Goal: Task Accomplishment & Management: Complete application form

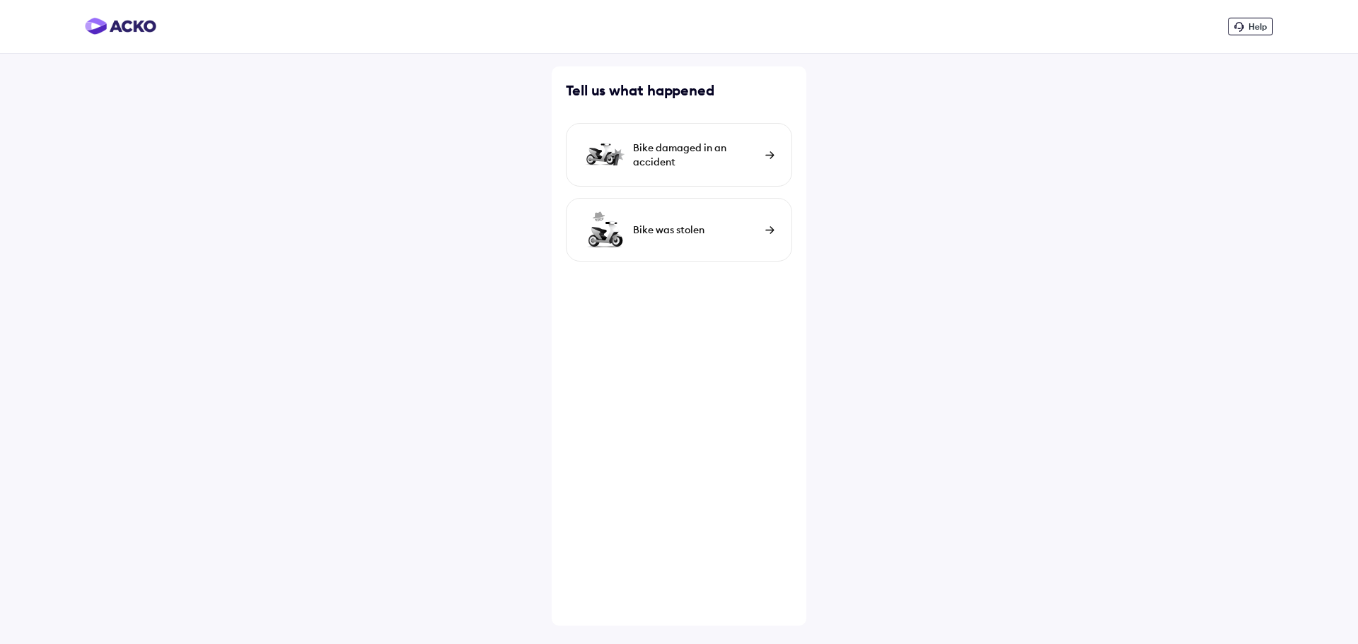
click at [773, 156] on img at bounding box center [769, 155] width 9 height 8
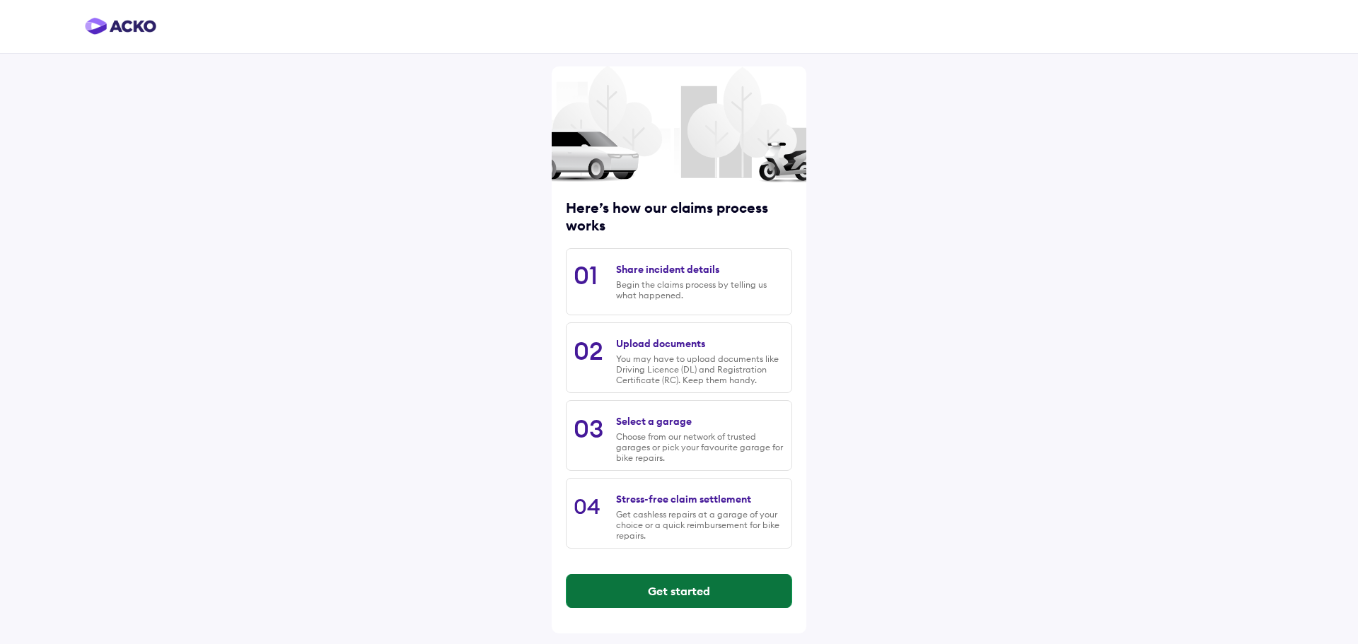
click at [680, 584] on button "Get started" at bounding box center [678, 591] width 225 height 34
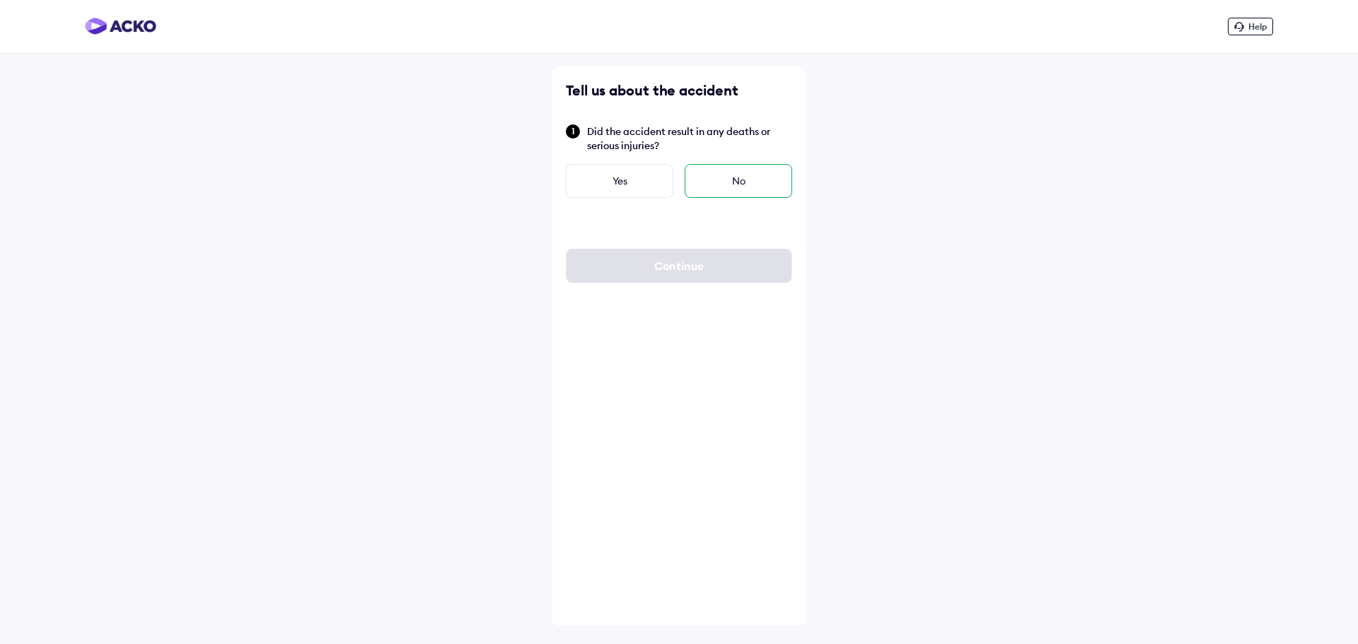
click at [732, 184] on div "No" at bounding box center [737, 181] width 107 height 34
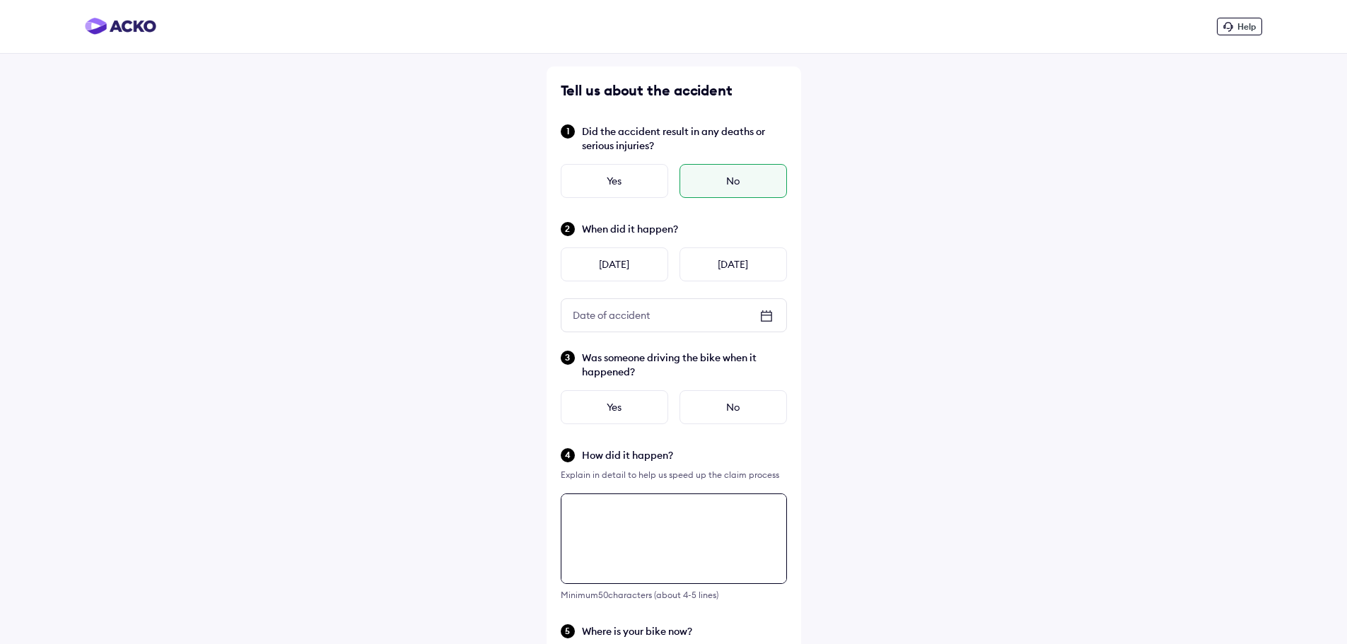
click at [644, 536] on textarea at bounding box center [674, 539] width 226 height 91
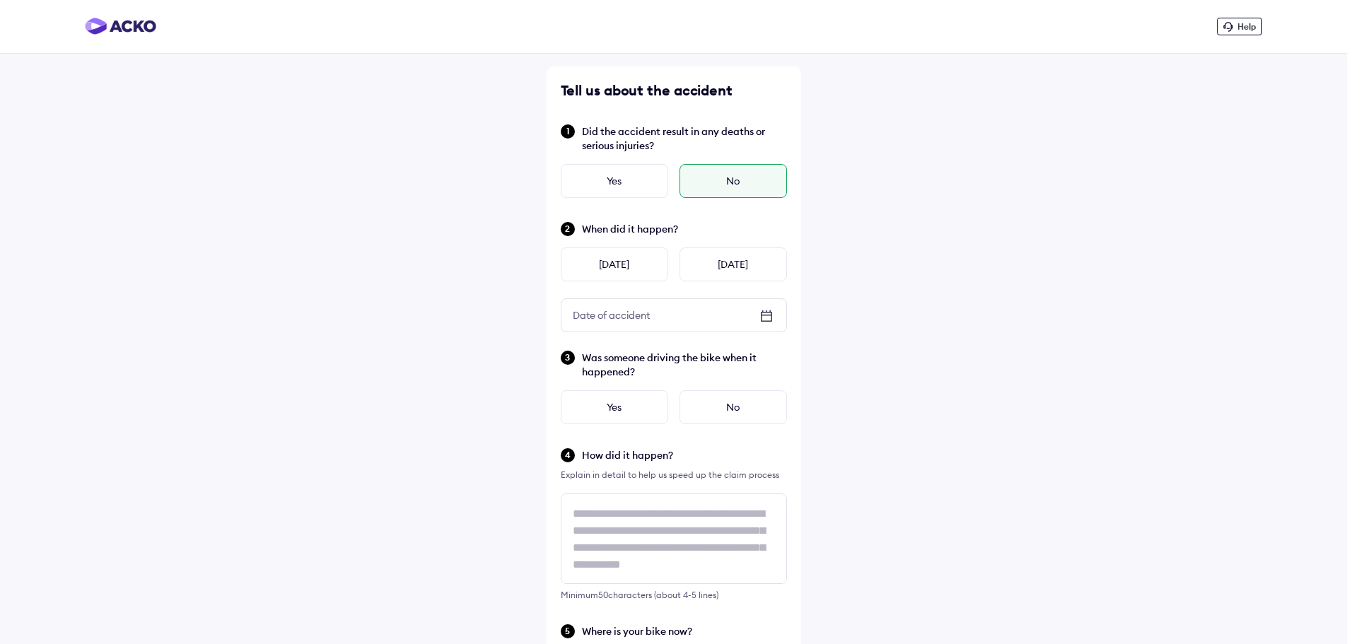
click at [743, 181] on div "No" at bounding box center [733, 181] width 107 height 34
click at [758, 321] on icon at bounding box center [766, 316] width 17 height 17
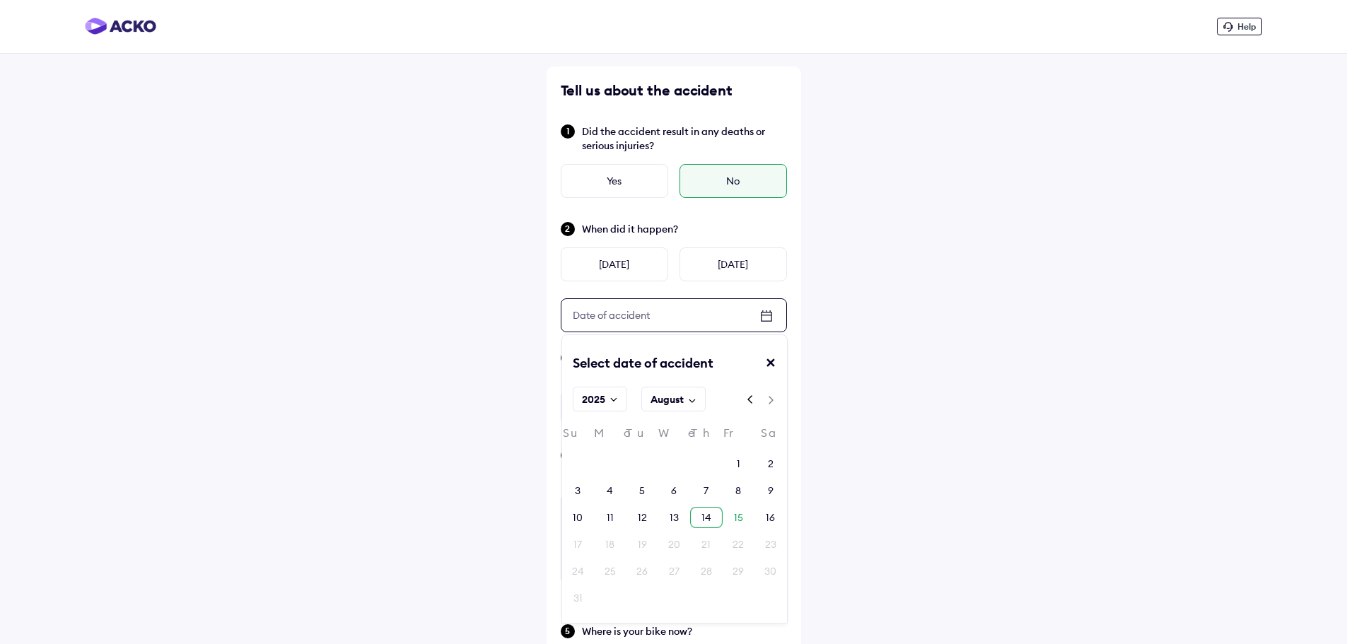
click at [711, 517] on div "14" at bounding box center [706, 518] width 10 height 14
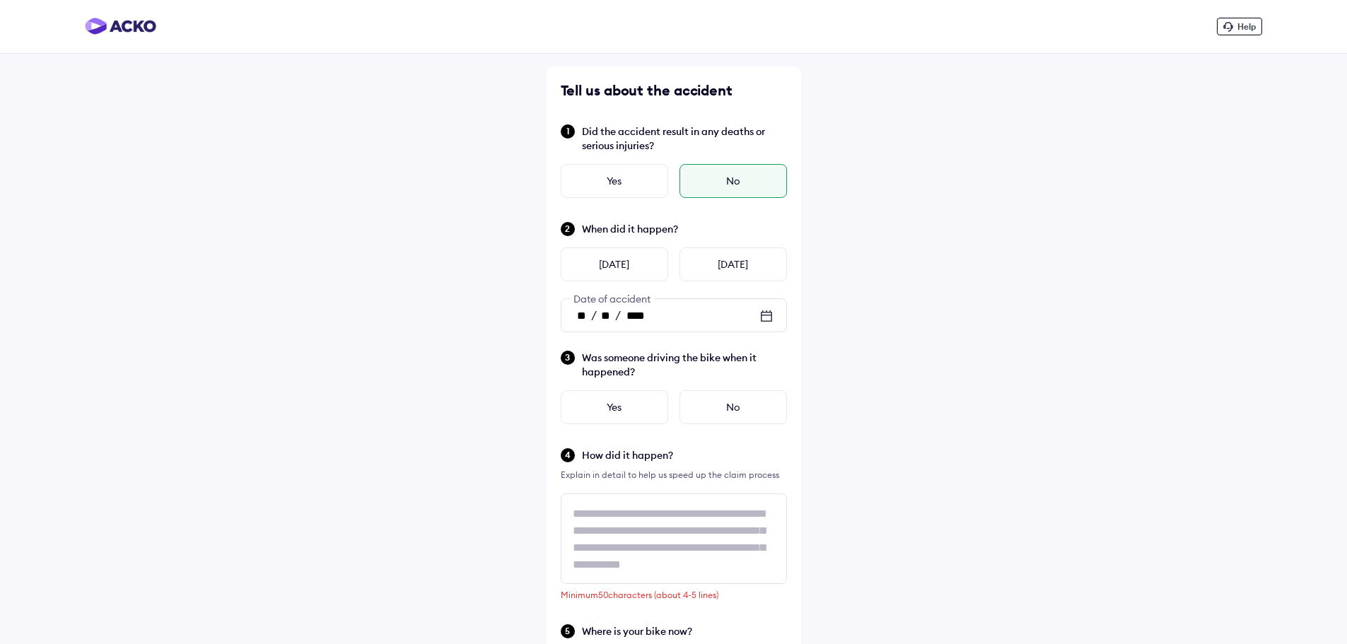
click at [999, 358] on div "Help Tell us about the accident Did the accident result in any deaths or seriou…" at bounding box center [673, 425] width 1347 height 851
click at [632, 403] on div "Yes" at bounding box center [614, 407] width 107 height 34
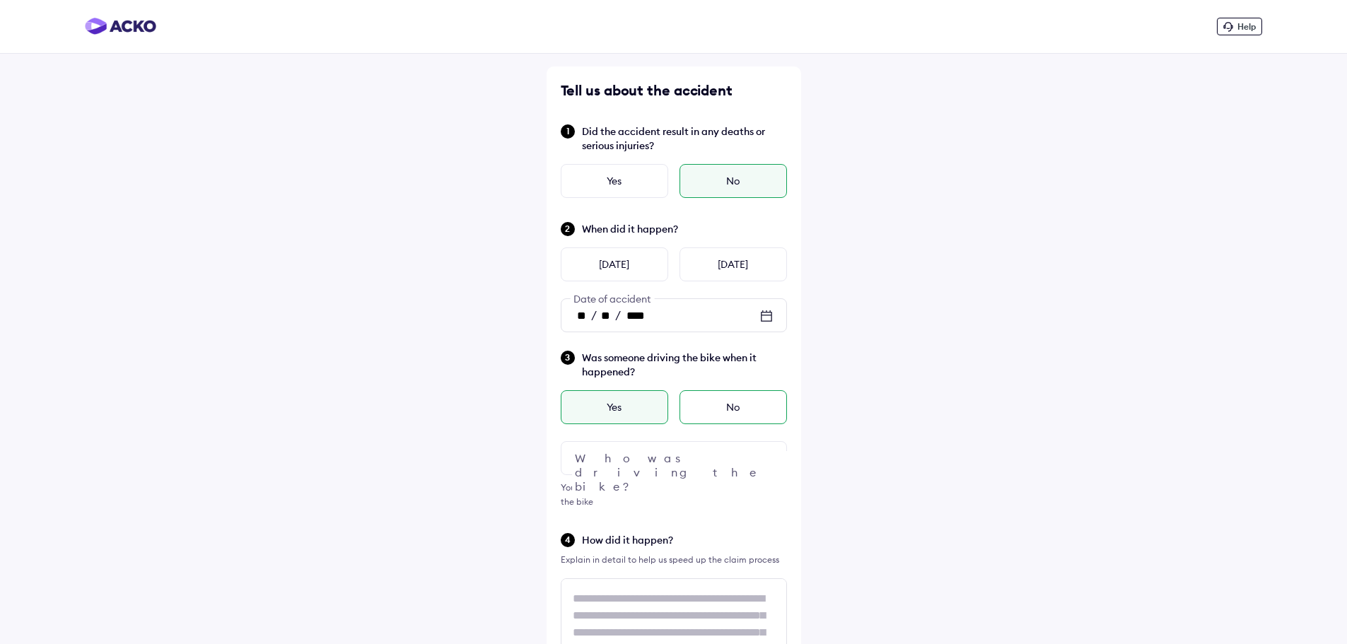
click at [731, 407] on div "No" at bounding box center [733, 407] width 107 height 34
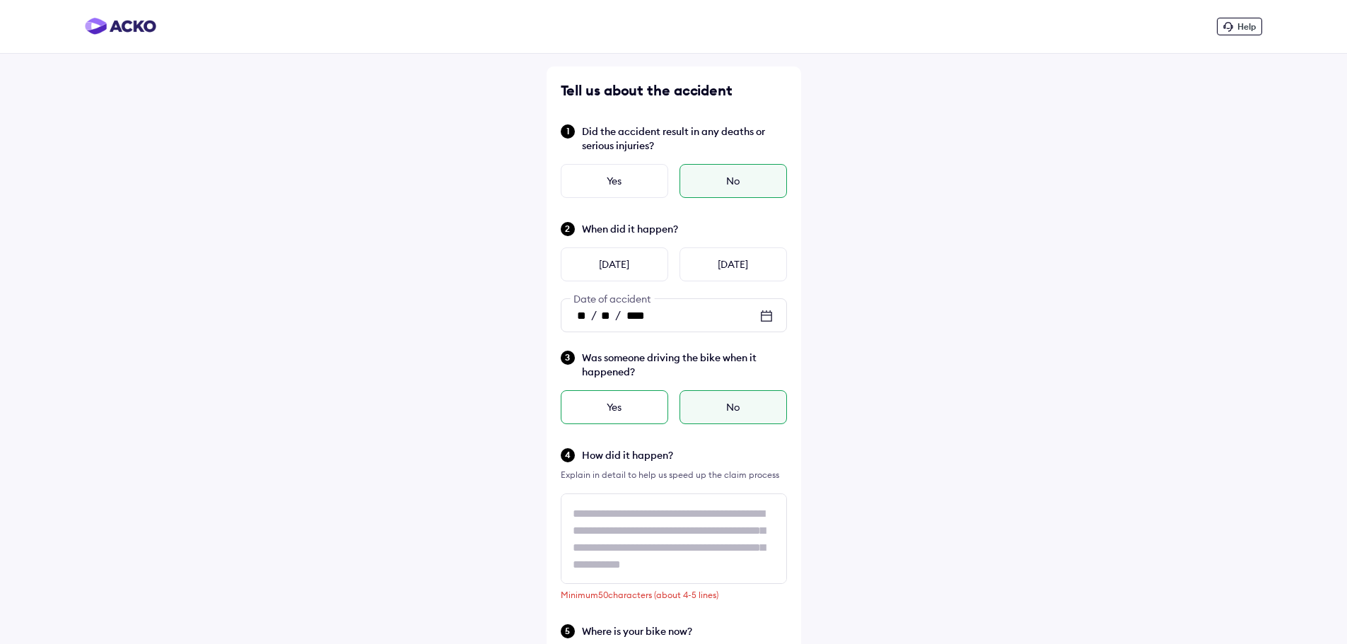
click at [631, 406] on div "Yes" at bounding box center [614, 407] width 107 height 34
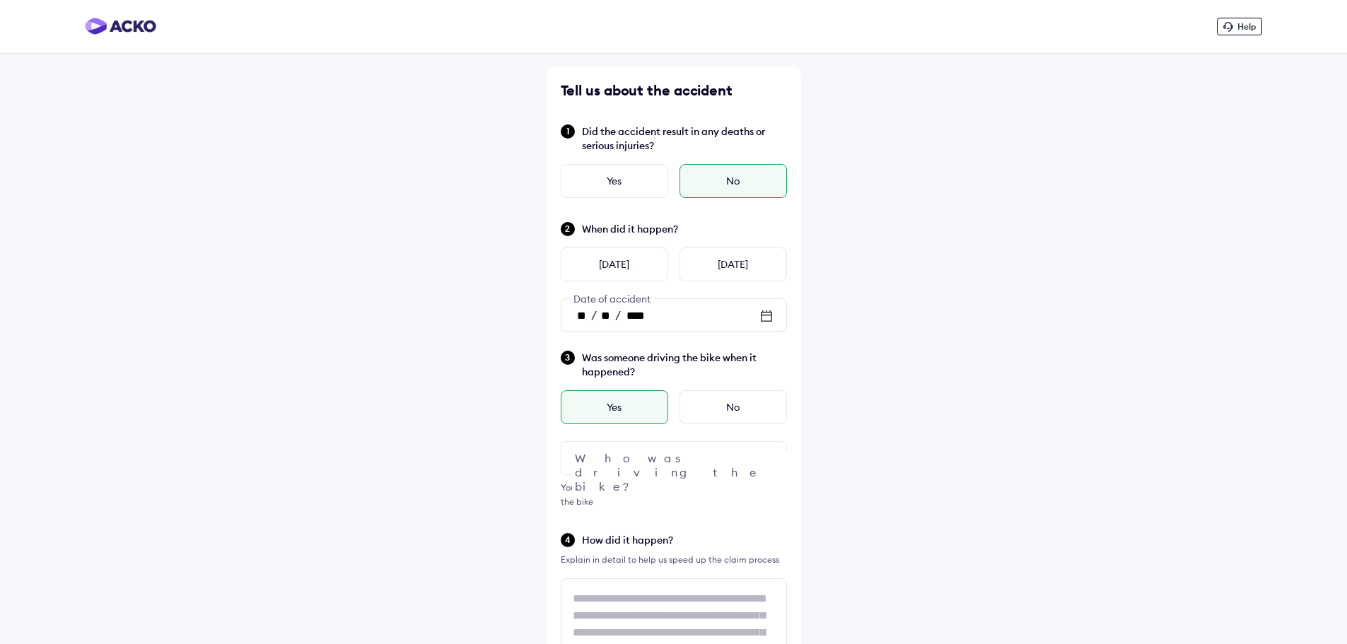
click at [742, 452] on div at bounding box center [674, 458] width 226 height 34
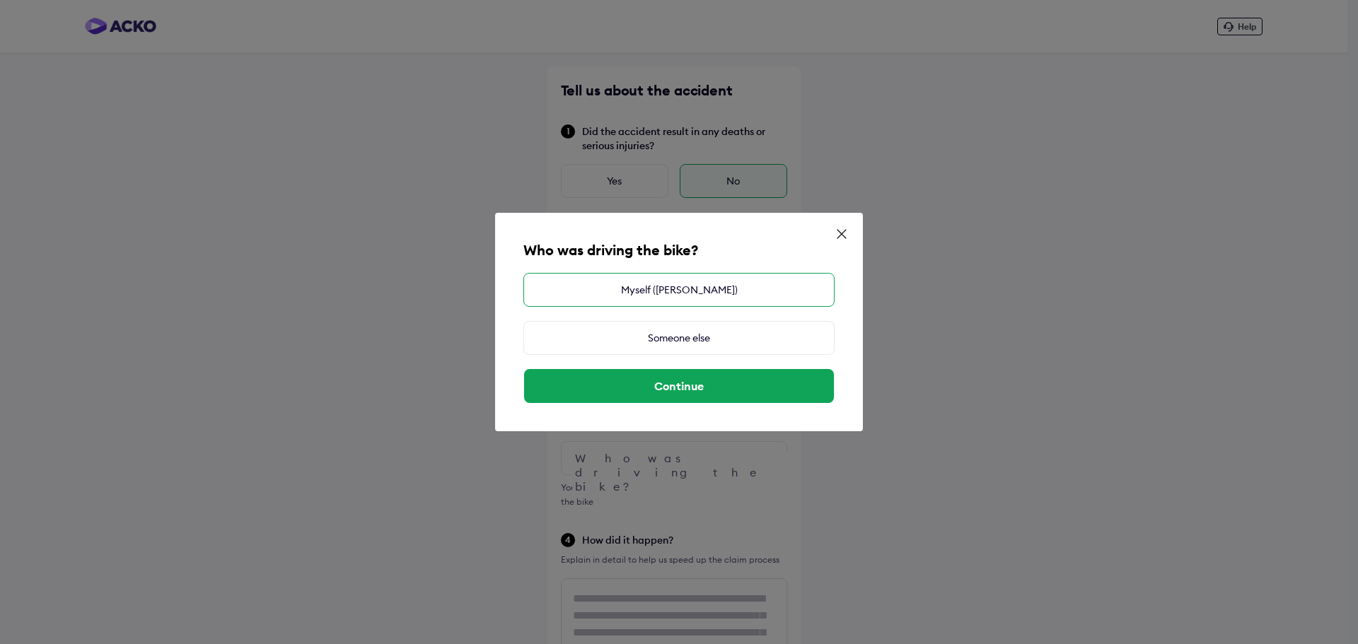
click at [716, 292] on div "Myself (Prasun Bajoria)" at bounding box center [678, 290] width 311 height 34
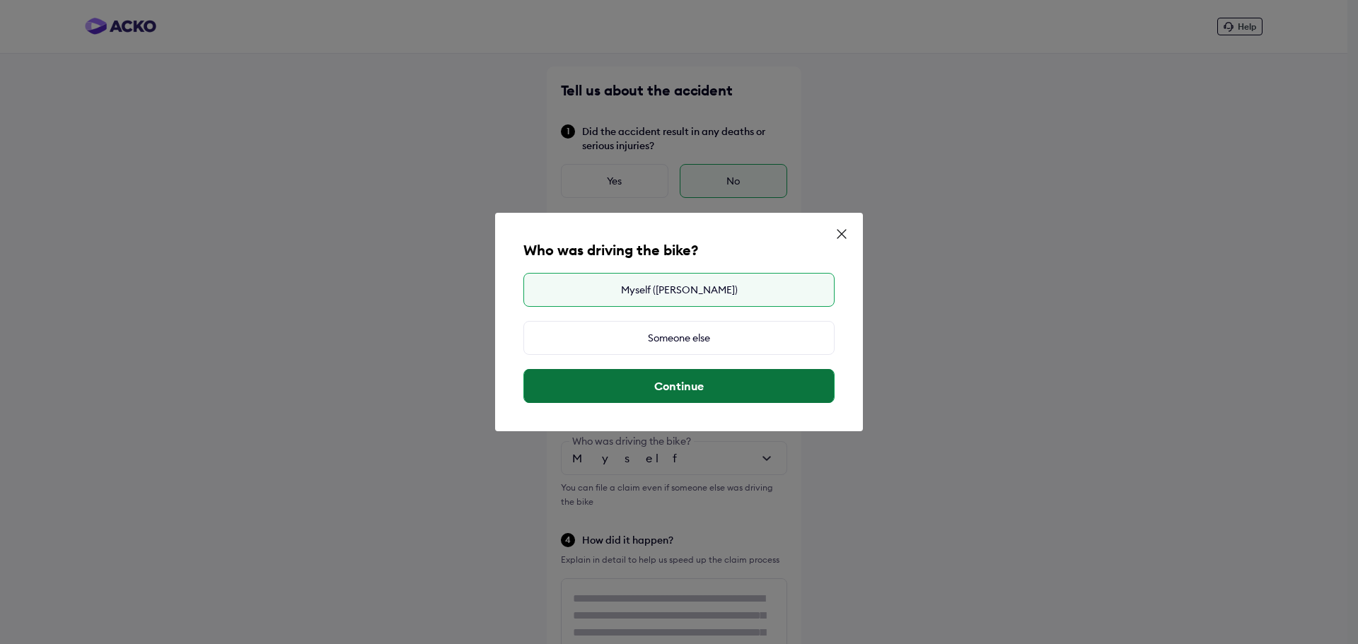
click at [732, 388] on button "Continue" at bounding box center [679, 386] width 310 height 34
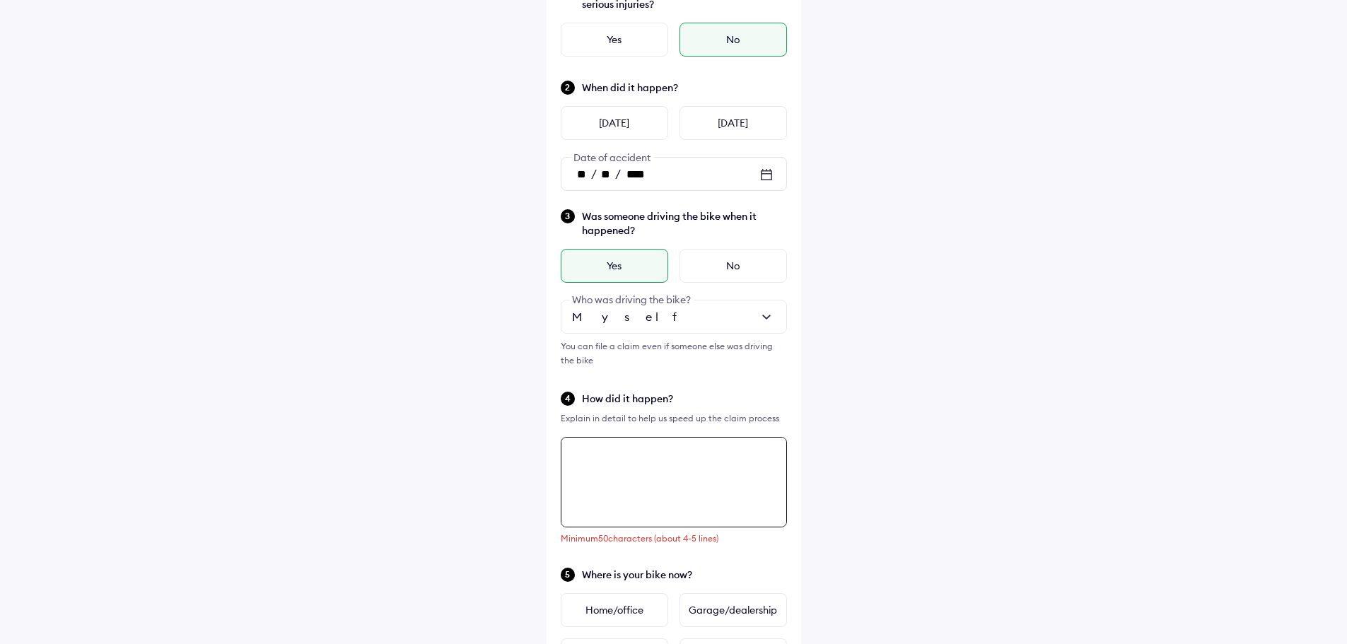
click at [634, 498] on div "Minimum 50 characters (about 4-5 lines)" at bounding box center [674, 490] width 226 height 107
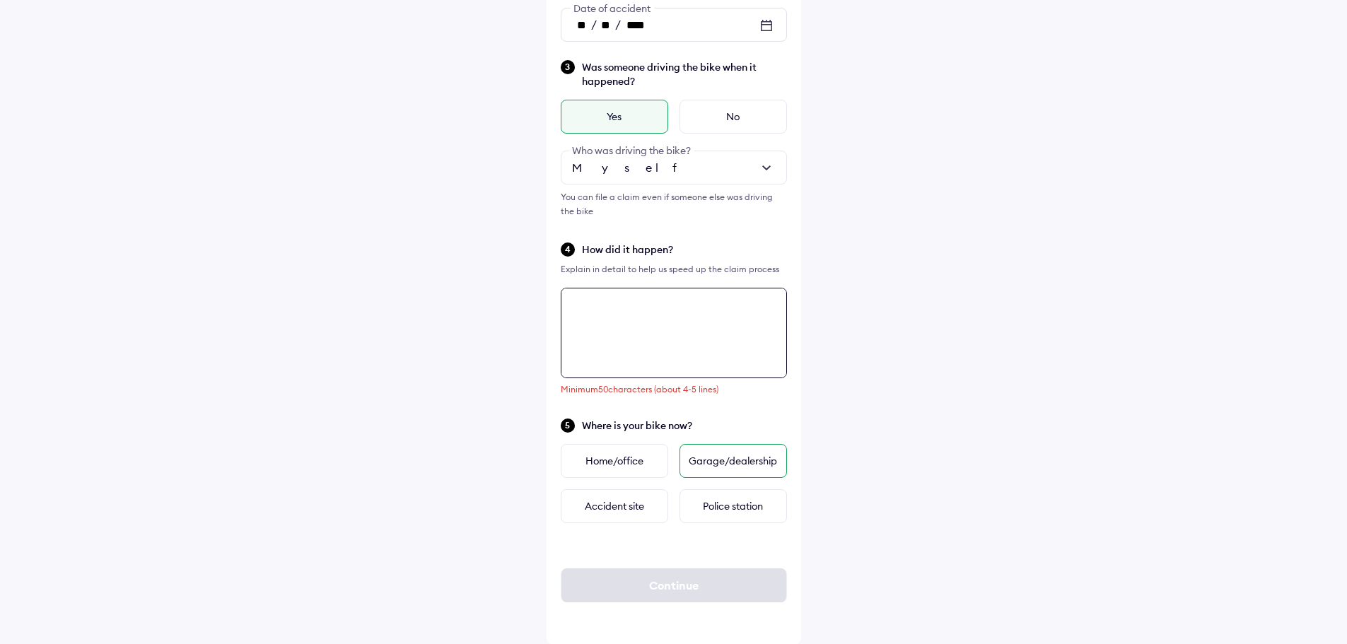
scroll to position [291, 0]
type textarea "**********"
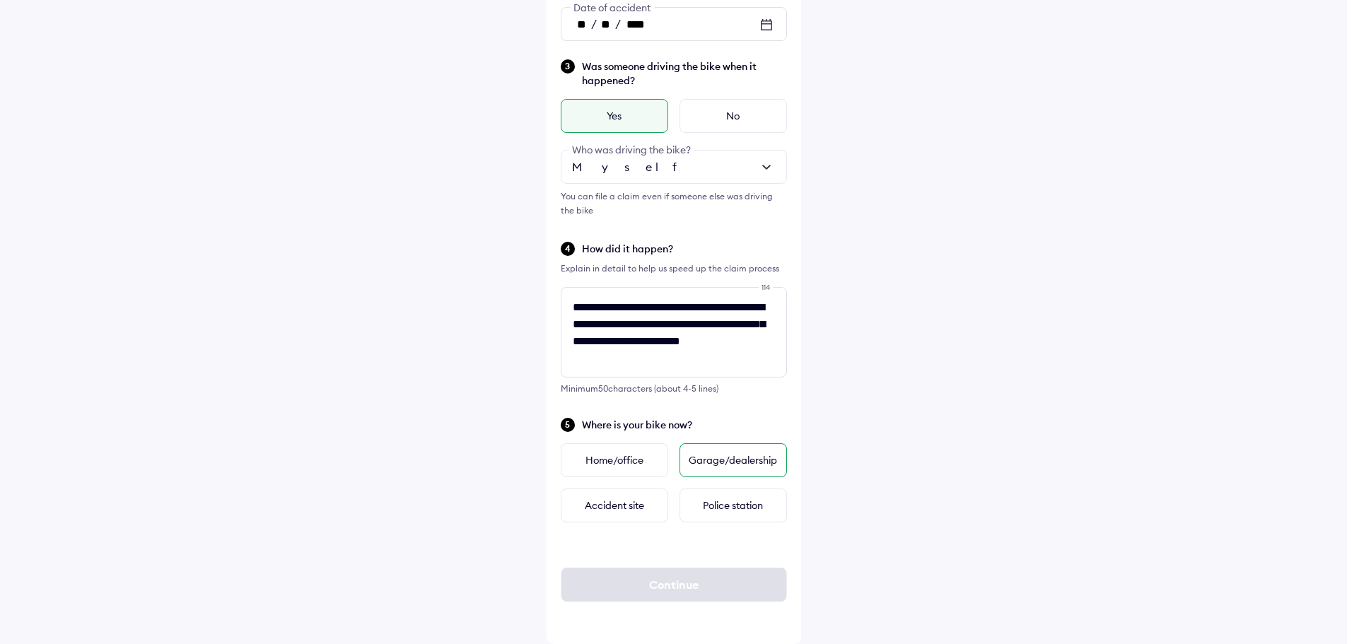
click at [741, 459] on div "Garage/dealership" at bounding box center [733, 460] width 107 height 34
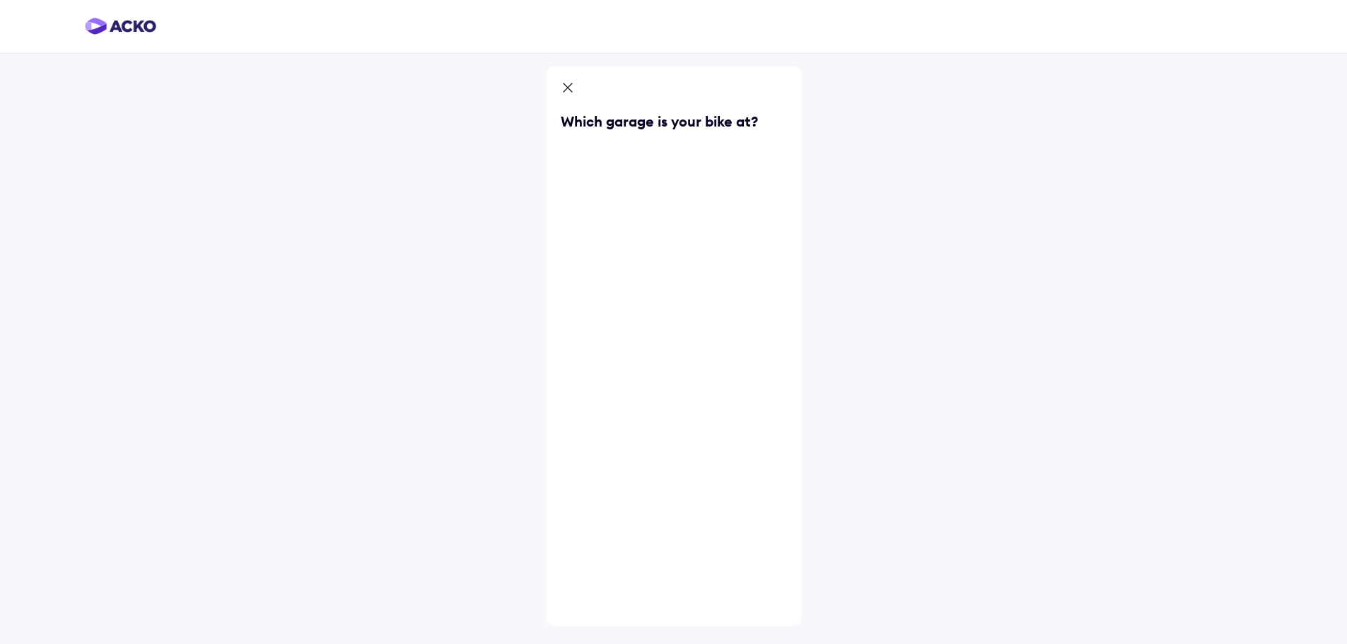
scroll to position [0, 0]
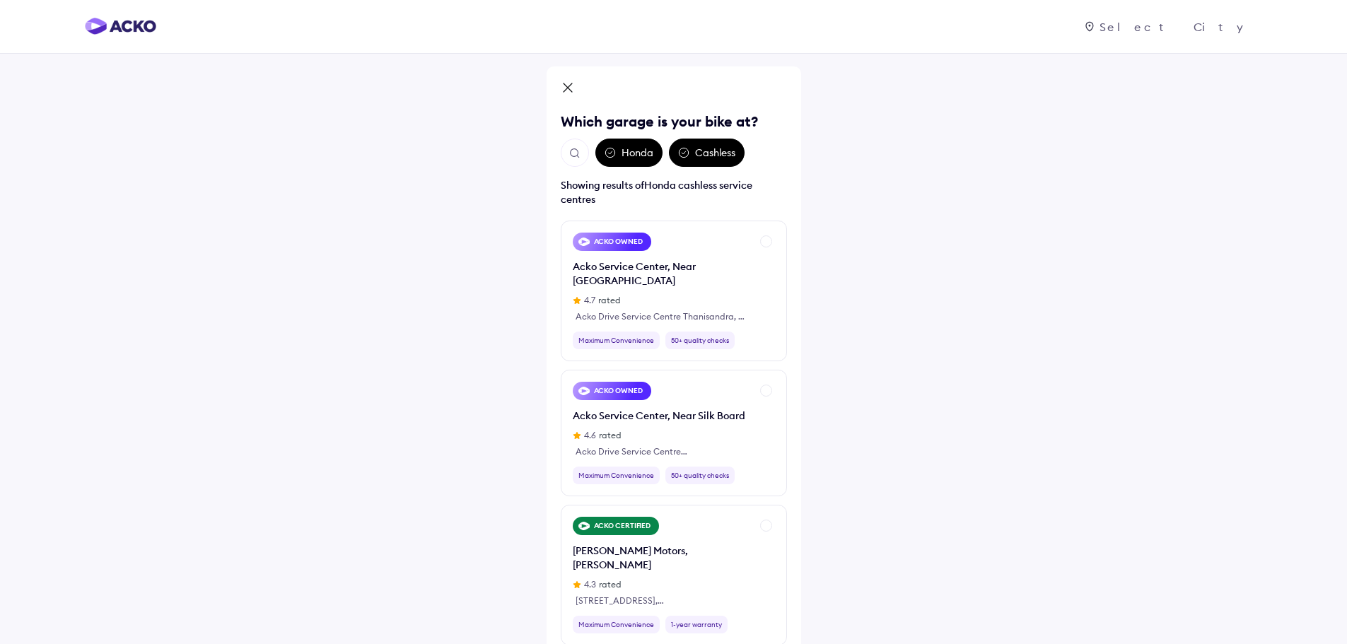
click at [631, 151] on div "Honda" at bounding box center [628, 153] width 67 height 28
click at [624, 156] on div "Honda" at bounding box center [628, 153] width 67 height 28
click at [712, 145] on div "Cashless" at bounding box center [707, 153] width 76 height 28
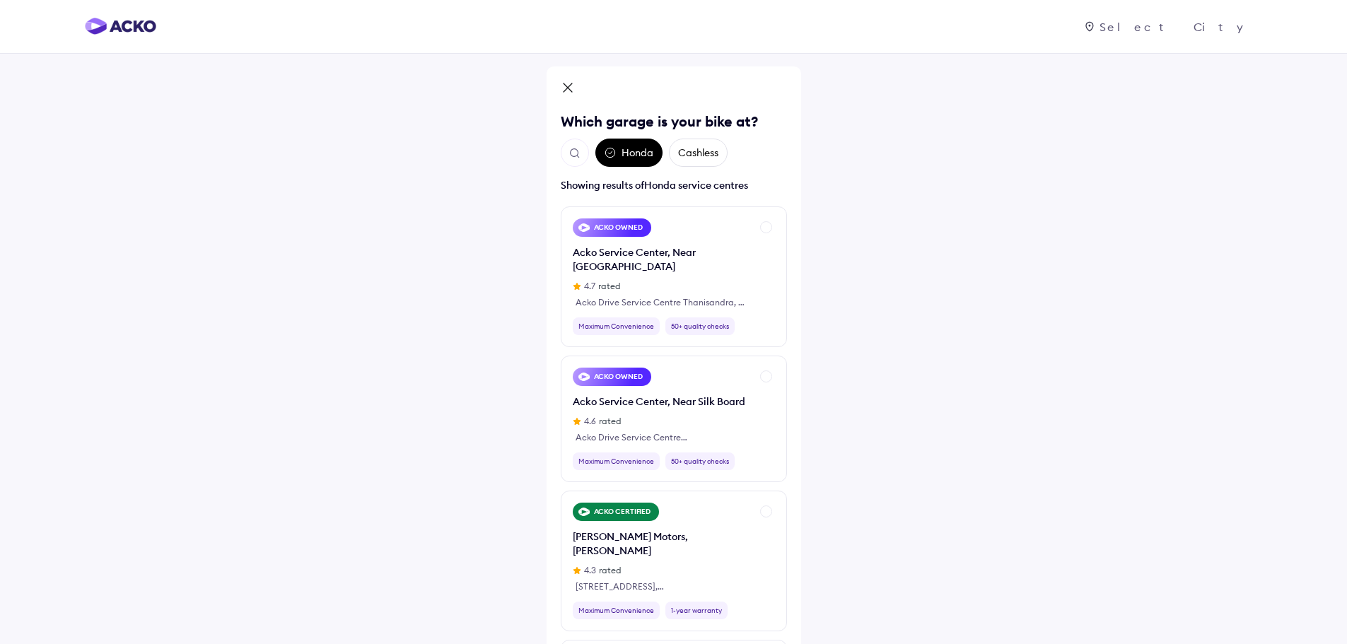
click at [578, 151] on img "Open search" at bounding box center [575, 153] width 13 height 13
click at [639, 151] on input "text" at bounding box center [653, 153] width 184 height 28
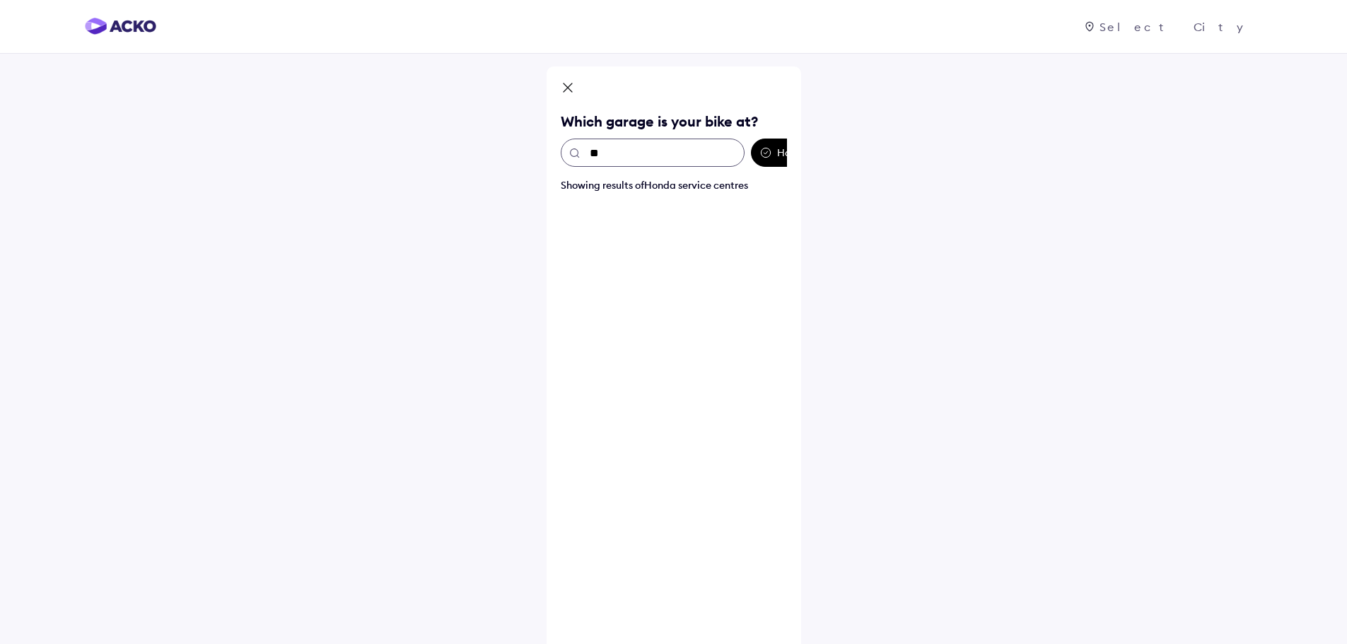
type input "*"
type input "*****"
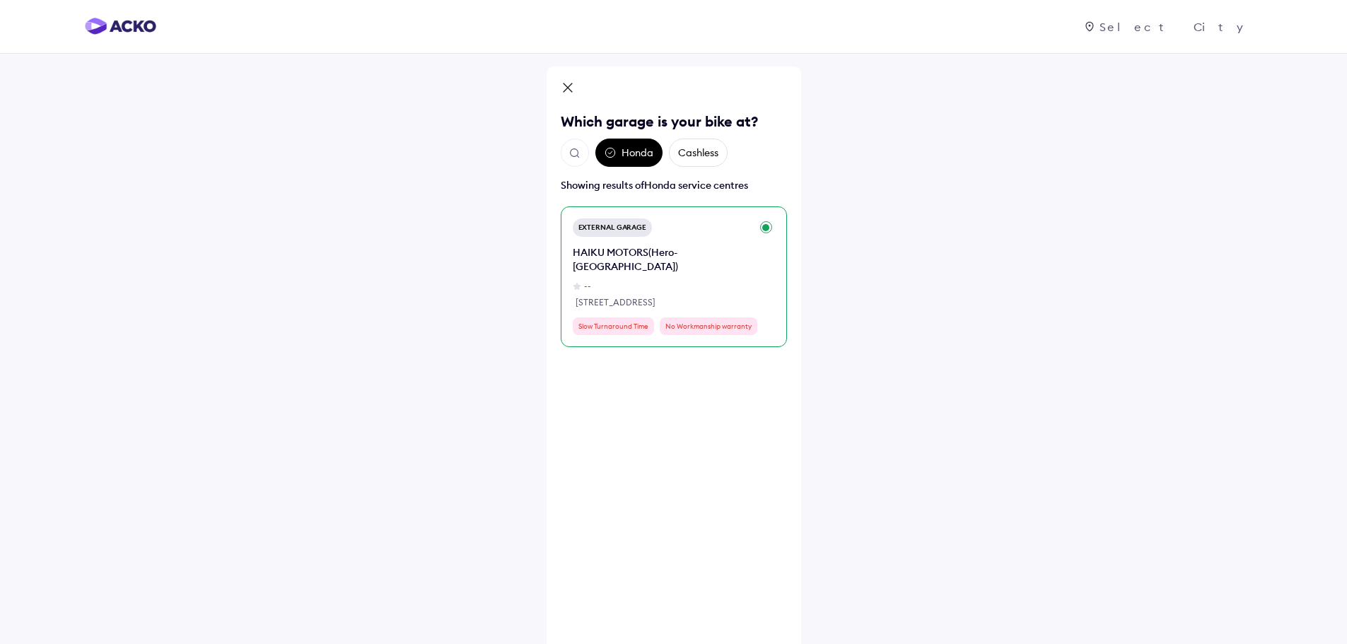
click at [689, 229] on div "External Garage HAIKU MOTORS(Hero-Bengaluru) -- 104/2 Old Madras Road Opp Indir…" at bounding box center [662, 276] width 178 height 117
click at [708, 233] on div "External Garage HAIKU MOTORS(Hero-Bengaluru) -- 104/2 Old Madras Road Opp Indir…" at bounding box center [662, 276] width 178 height 117
click at [765, 226] on div "External Garage HAIKU MOTORS(Hero-Bengaluru) -- 104/2 Old Madras Road Opp Indir…" at bounding box center [674, 276] width 226 height 141
click at [710, 249] on div "HAIKU MOTORS(Hero-Bengaluru)" at bounding box center [662, 259] width 178 height 28
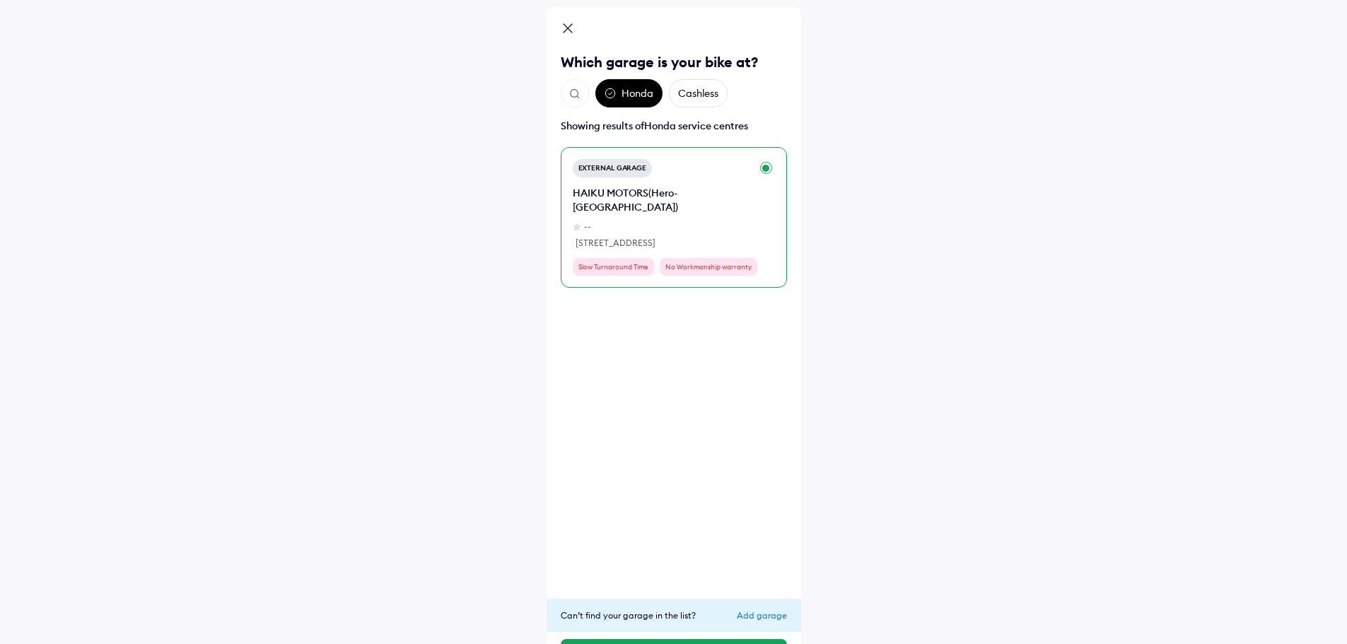
scroll to position [103, 0]
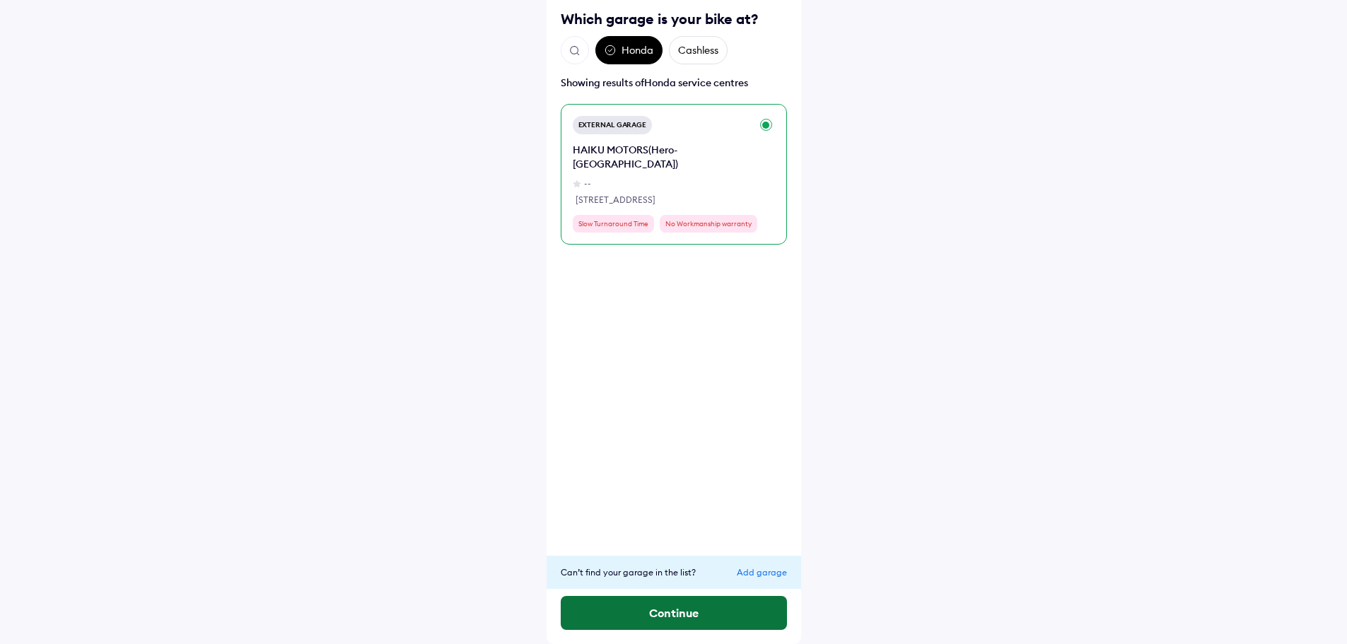
click at [670, 602] on button "Continue" at bounding box center [674, 613] width 226 height 34
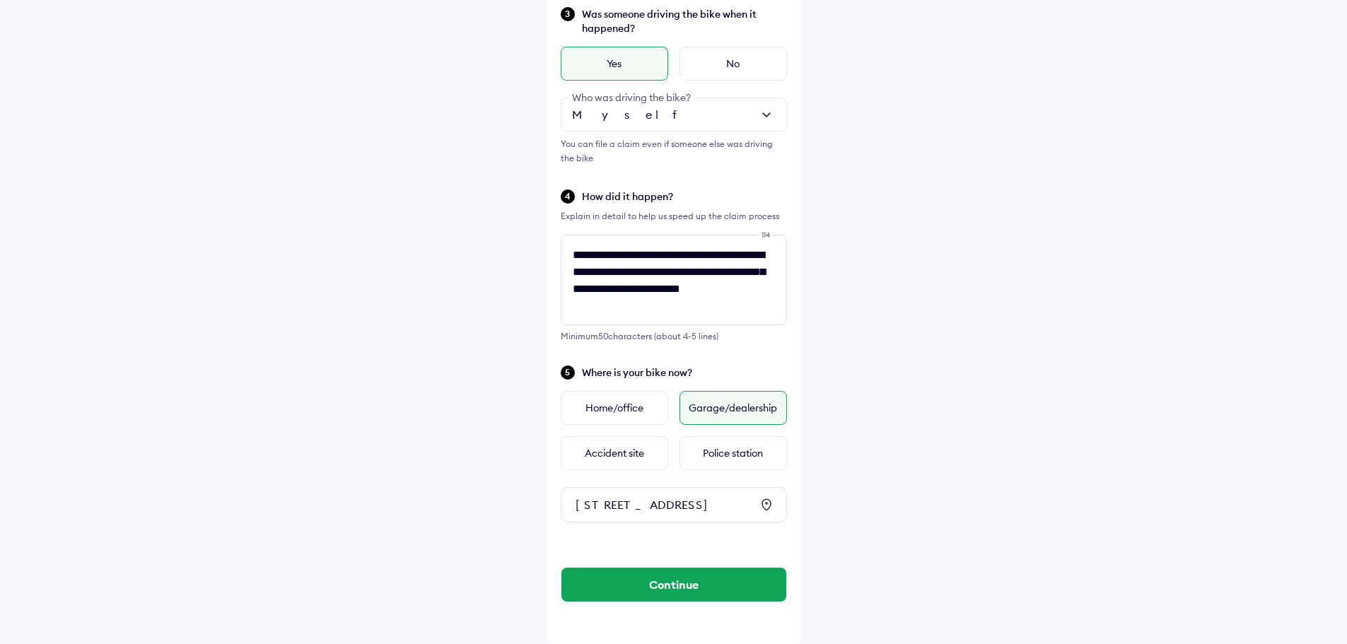
scroll to position [369, 0]
click at [687, 577] on button "Continue" at bounding box center [673, 585] width 225 height 34
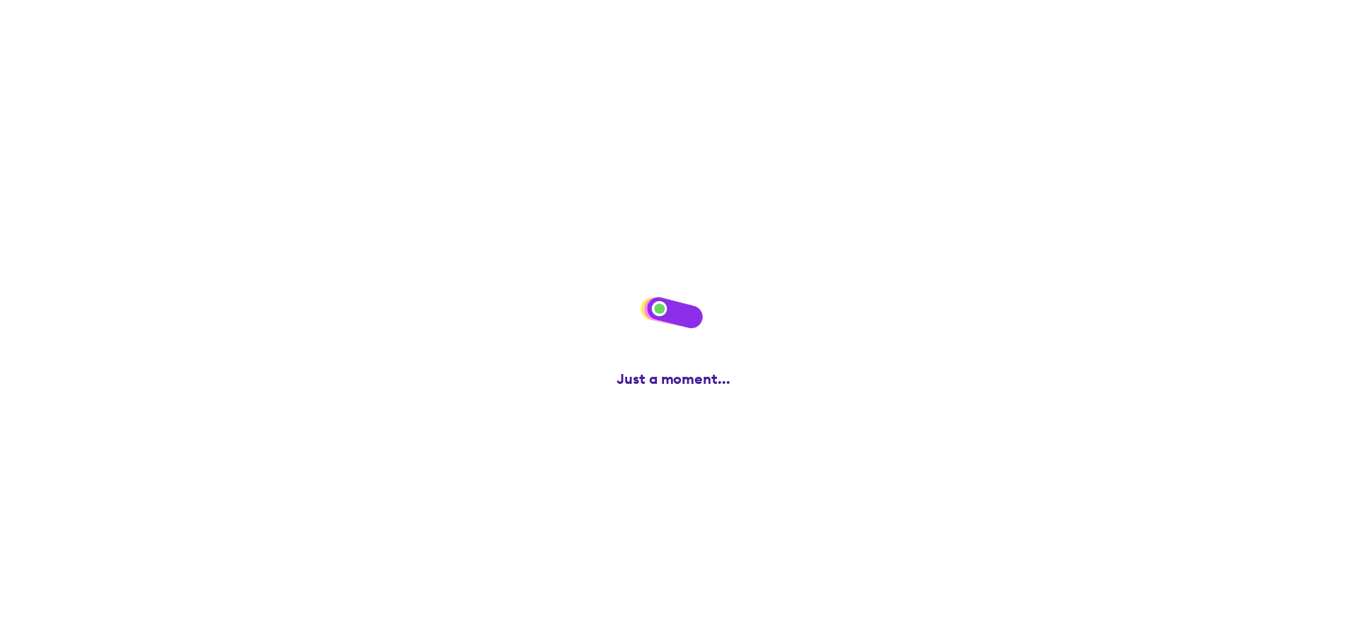
scroll to position [0, 0]
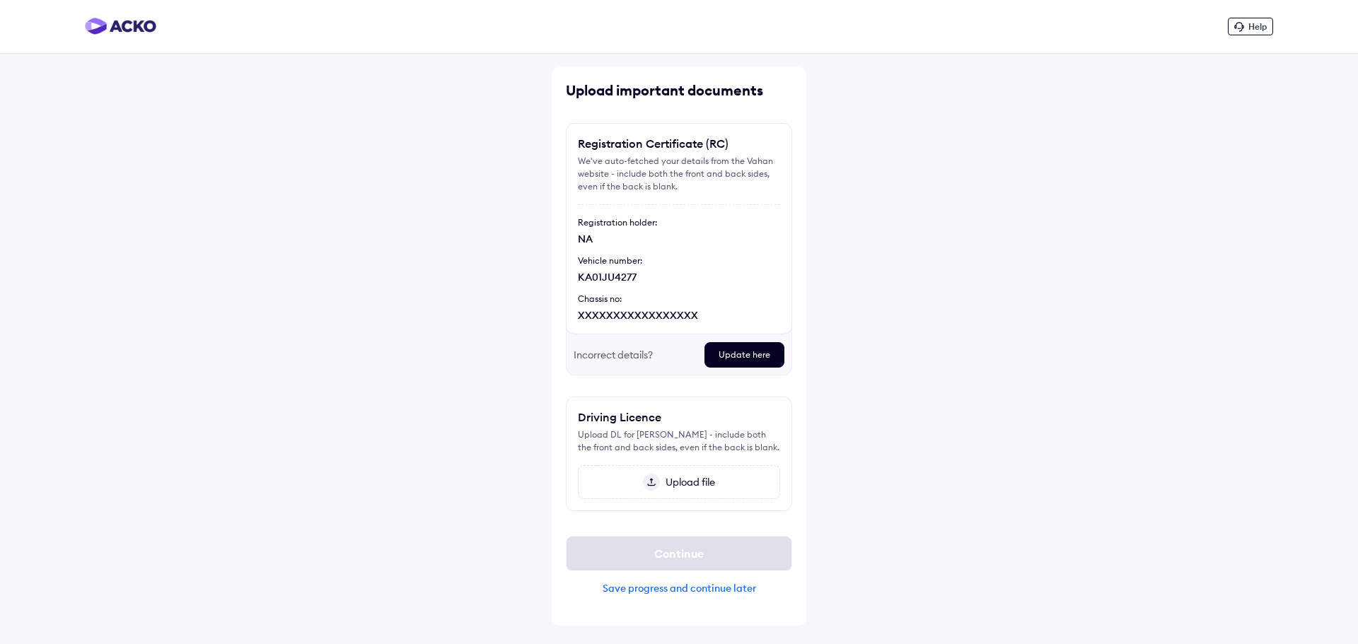
click at [660, 318] on div "XXXXXXXXXXXXXXXXX" at bounding box center [679, 315] width 202 height 14
click at [665, 488] on span "Upload file" at bounding box center [687, 482] width 55 height 13
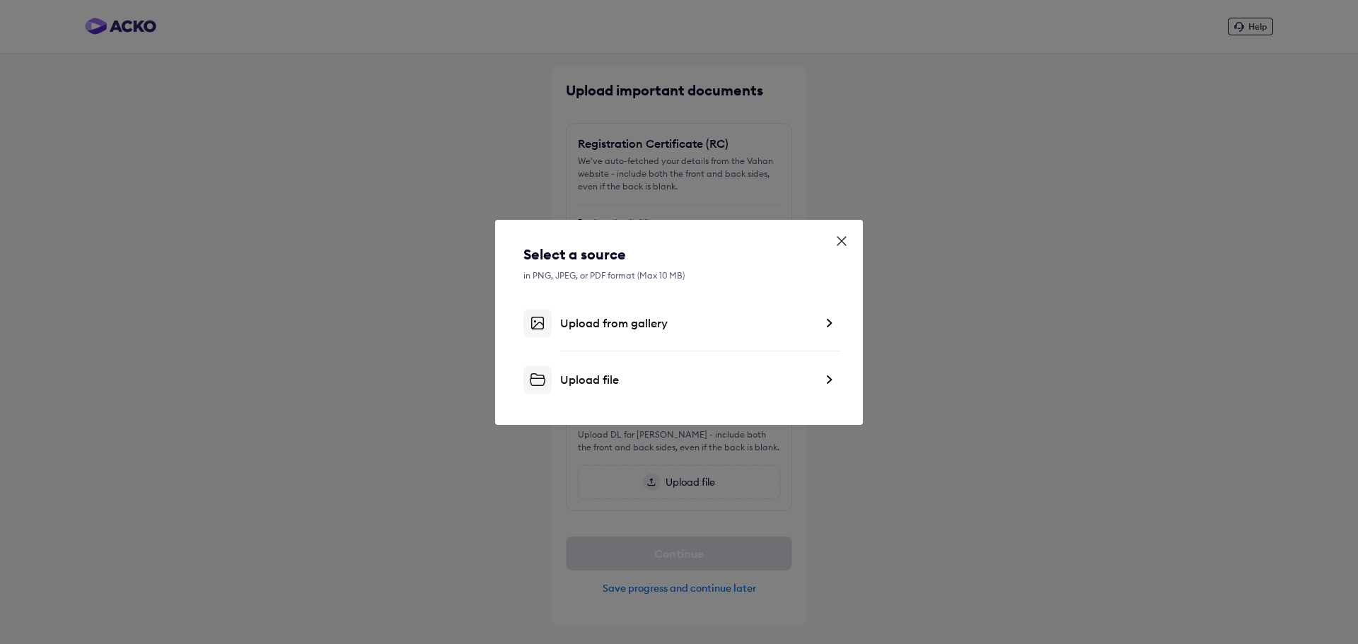
click at [765, 325] on div "Upload from gallery" at bounding box center [687, 323] width 255 height 14
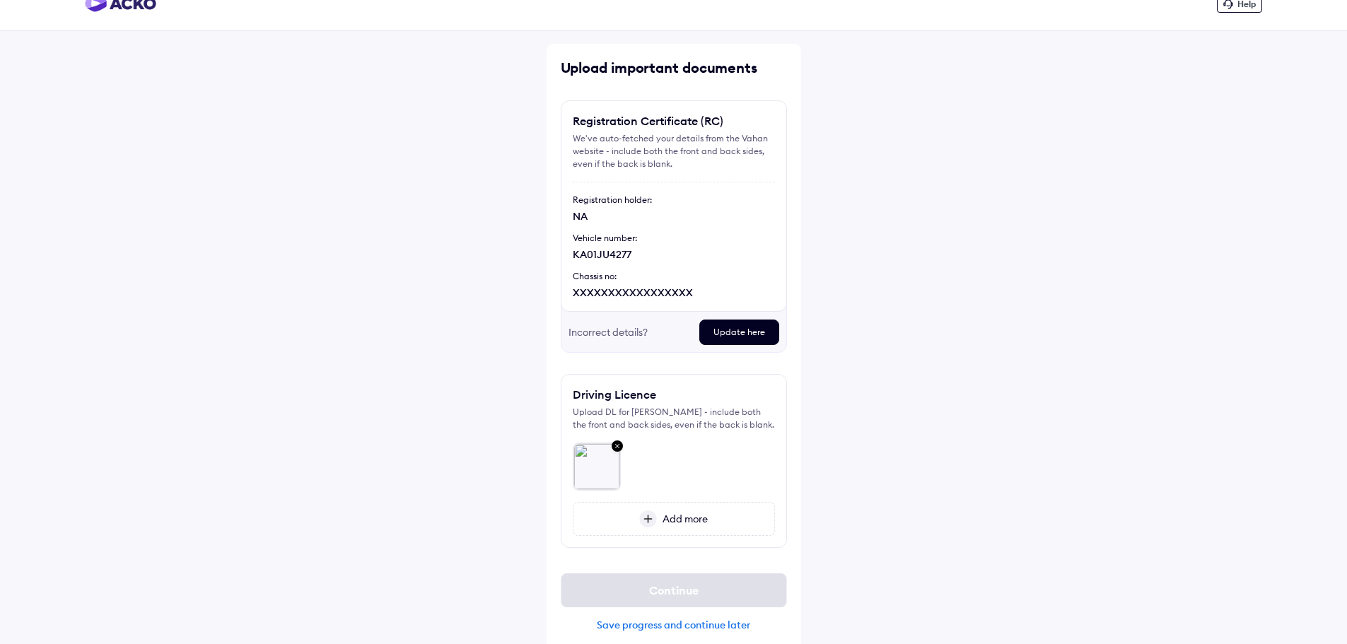
scroll to position [35, 0]
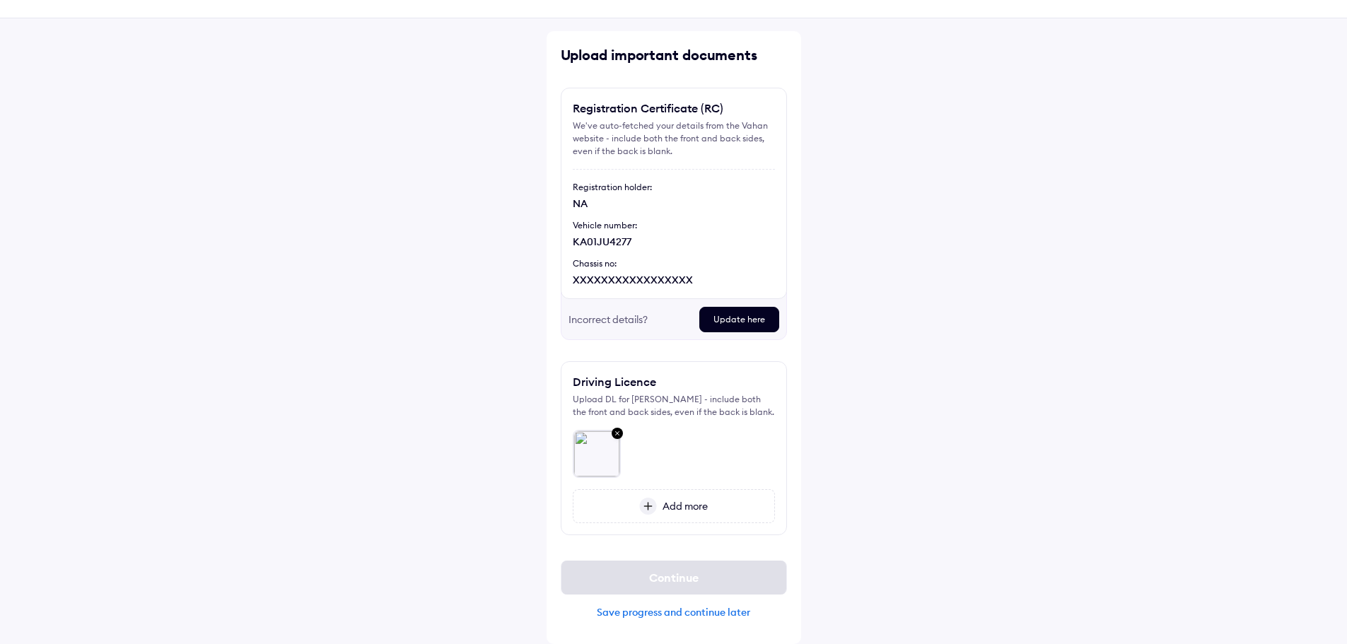
click at [682, 508] on span "Add more" at bounding box center [682, 506] width 51 height 13
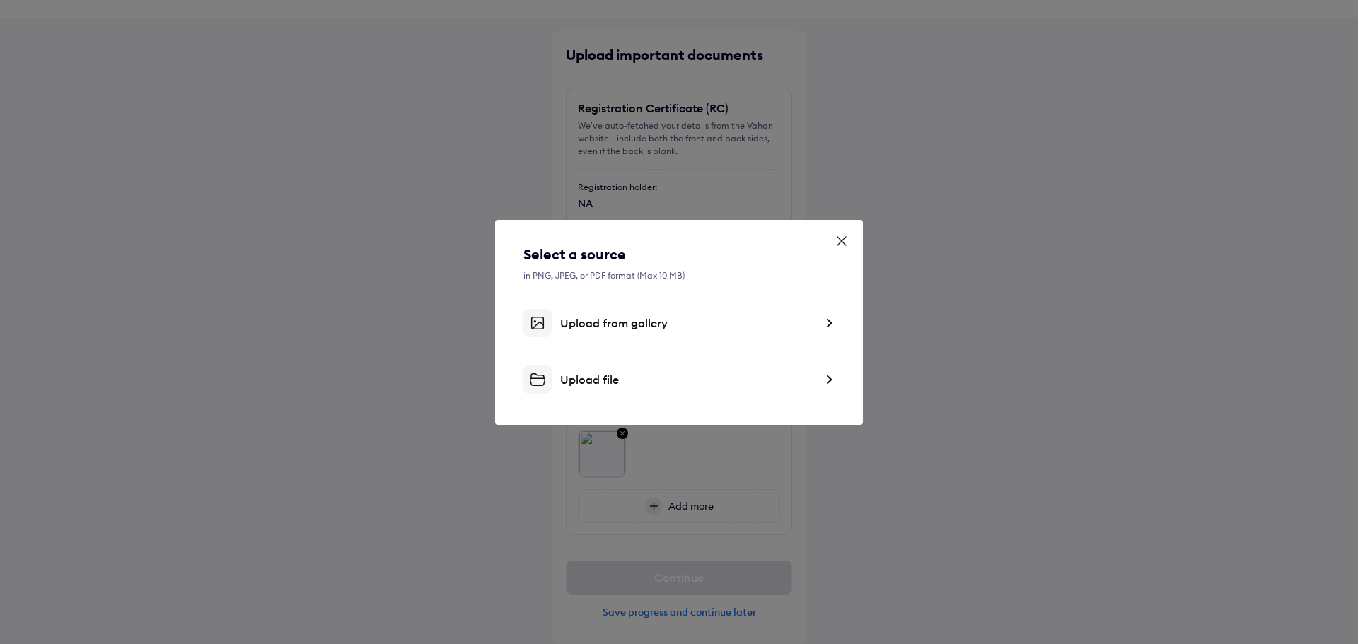
click at [717, 330] on div "Upload from gallery" at bounding box center [687, 323] width 255 height 14
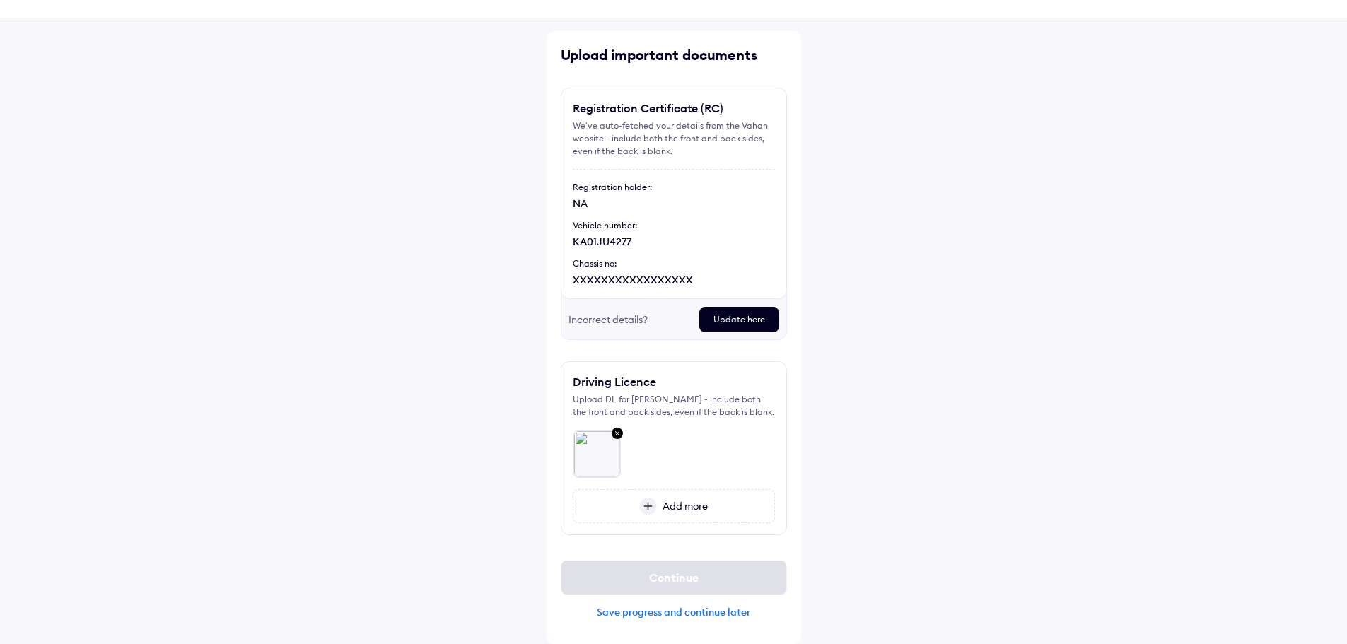
scroll to position [0, 0]
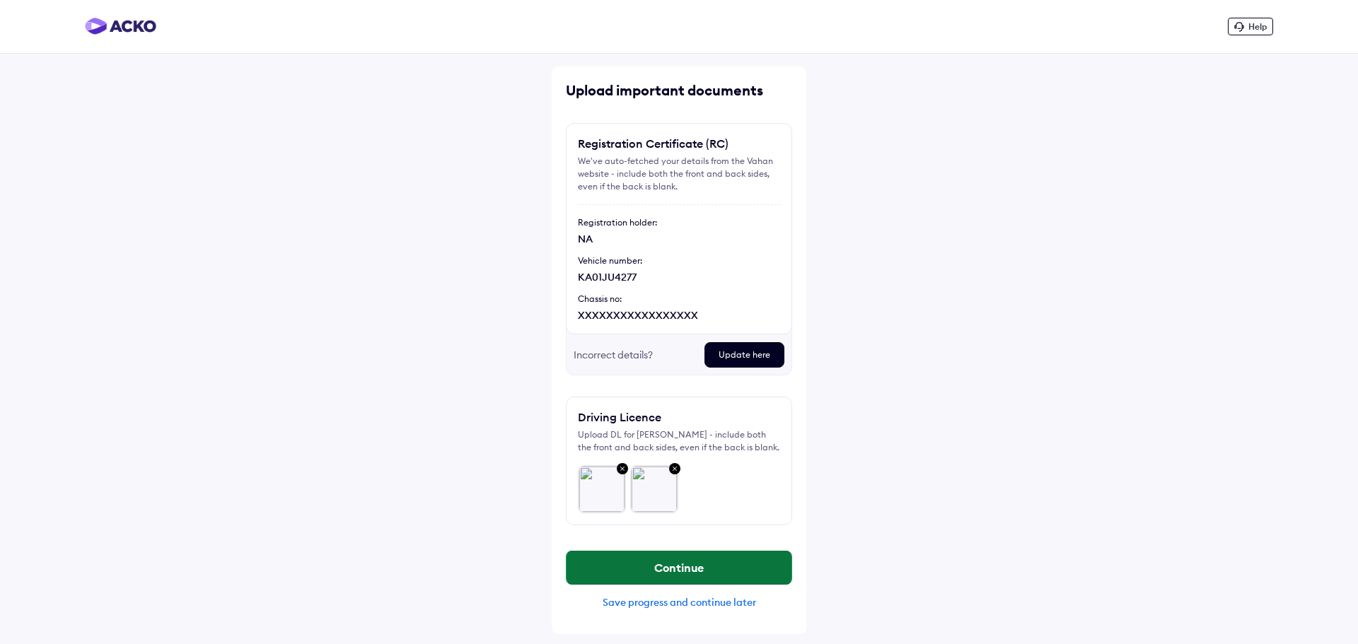
click at [715, 560] on button "Continue" at bounding box center [678, 568] width 225 height 34
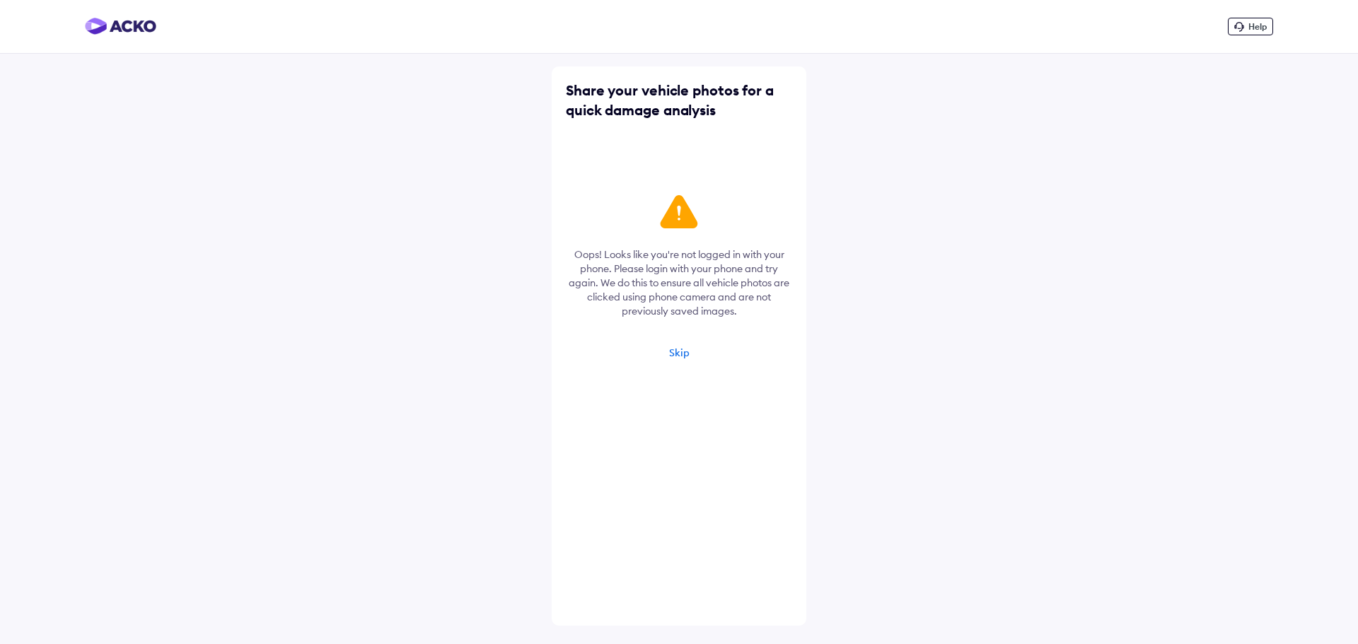
click at [680, 351] on div "Skip" at bounding box center [679, 352] width 21 height 13
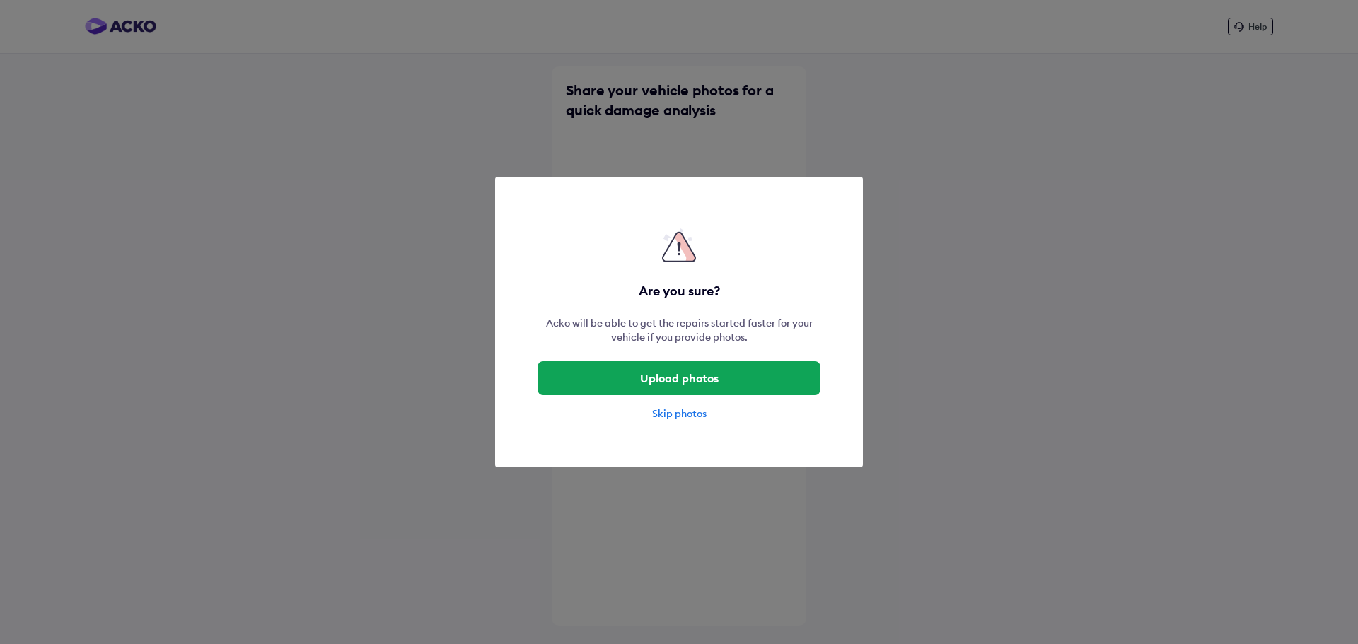
click at [688, 412] on div "Skip photos" at bounding box center [678, 414] width 283 height 14
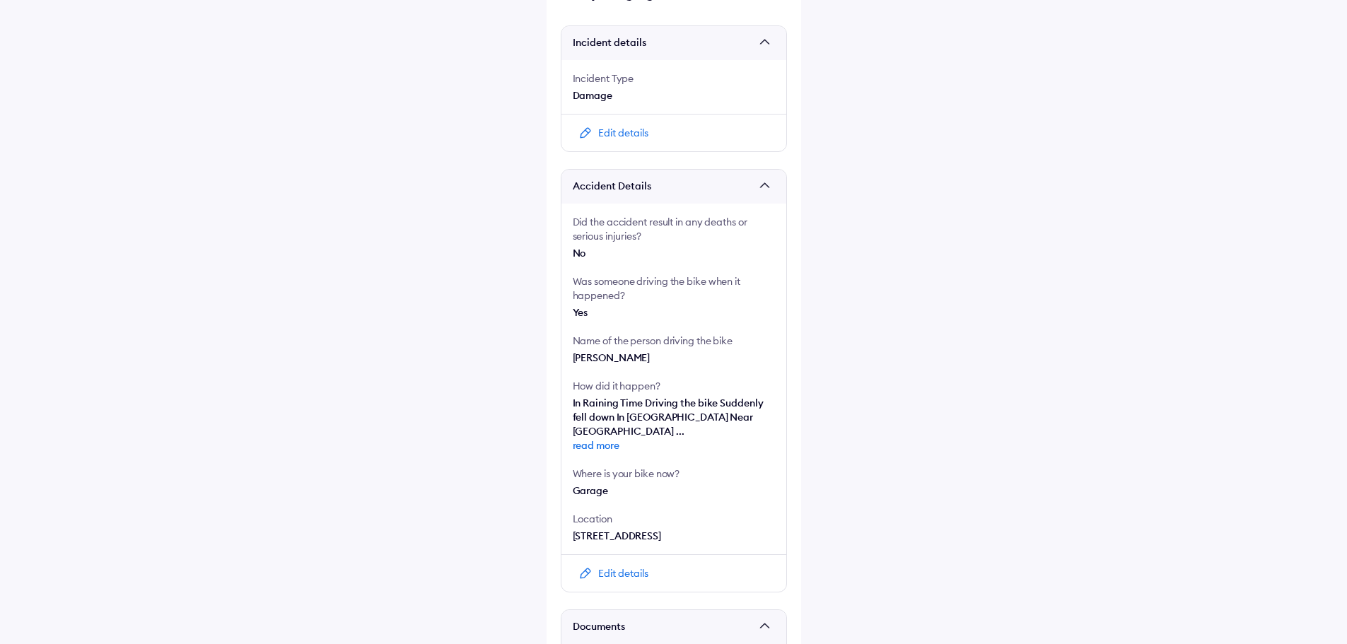
scroll to position [314, 0]
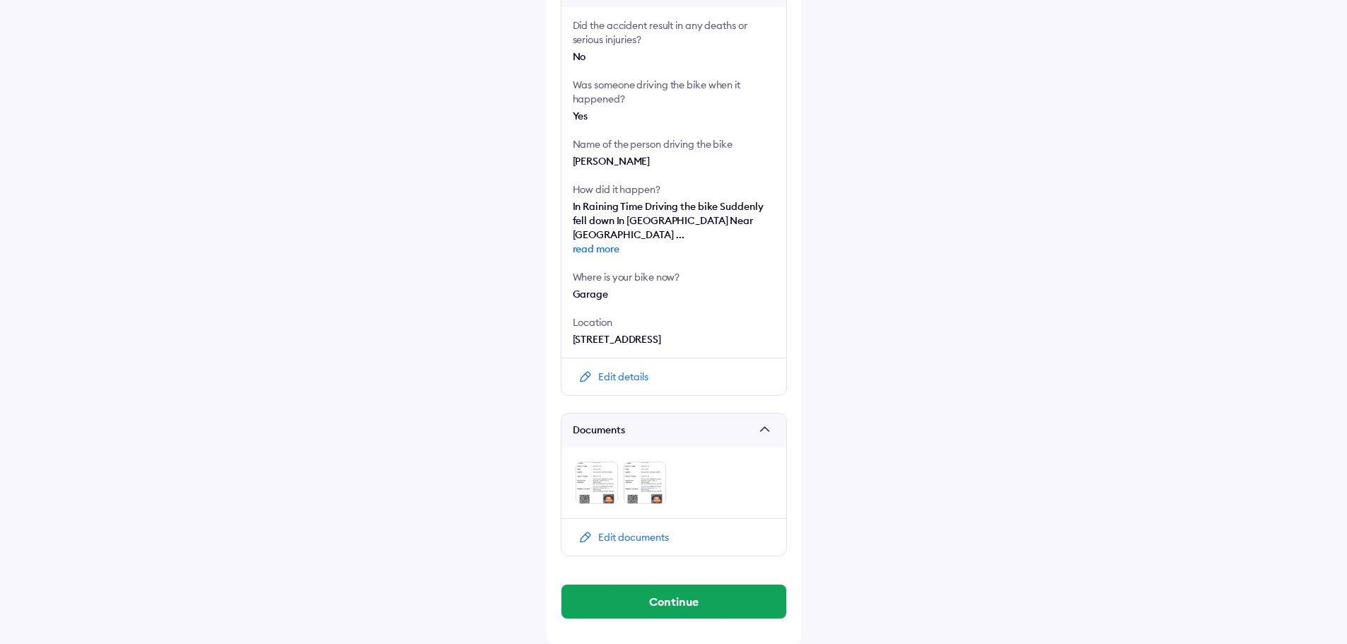
click at [658, 539] on div "Edit documents" at bounding box center [633, 537] width 71 height 14
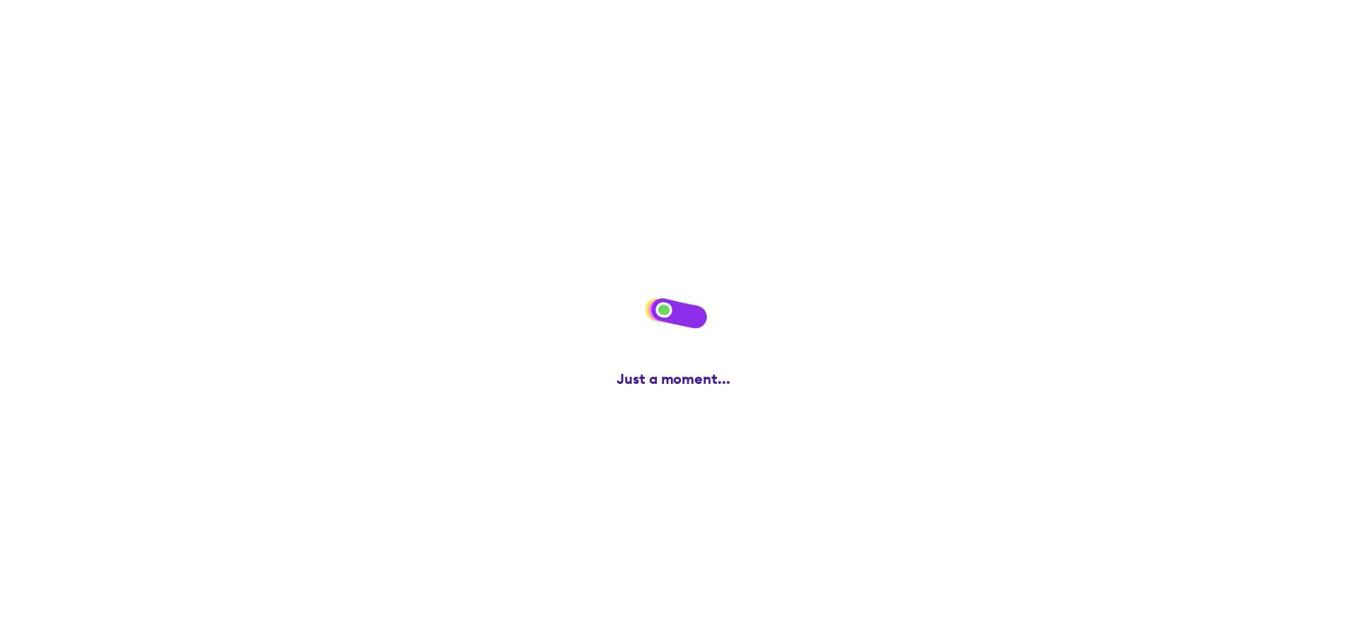
scroll to position [0, 0]
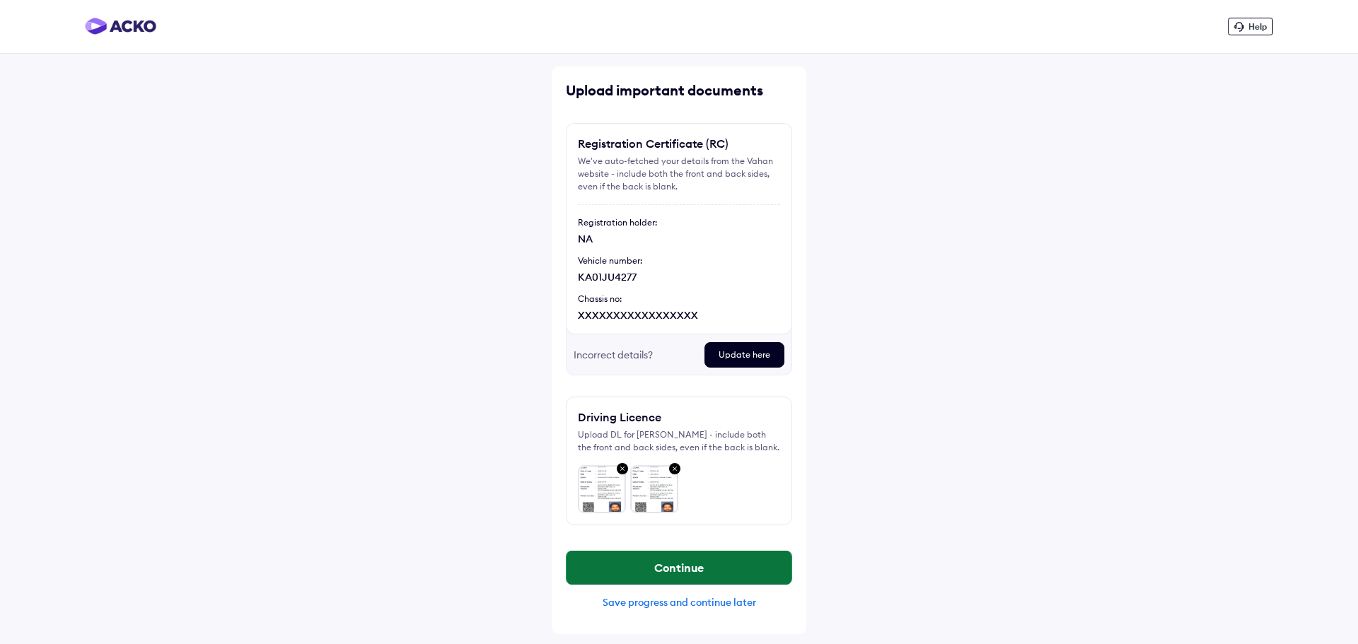
click at [668, 568] on button "Continue" at bounding box center [678, 568] width 225 height 34
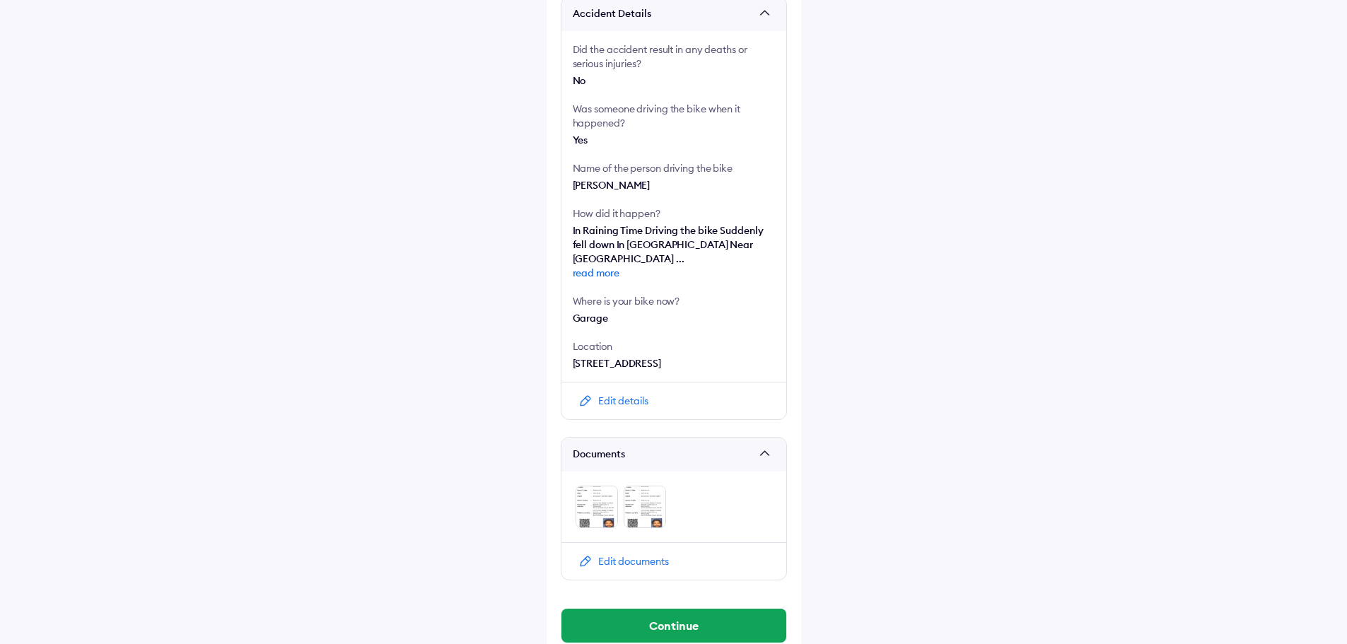
scroll to position [314, 0]
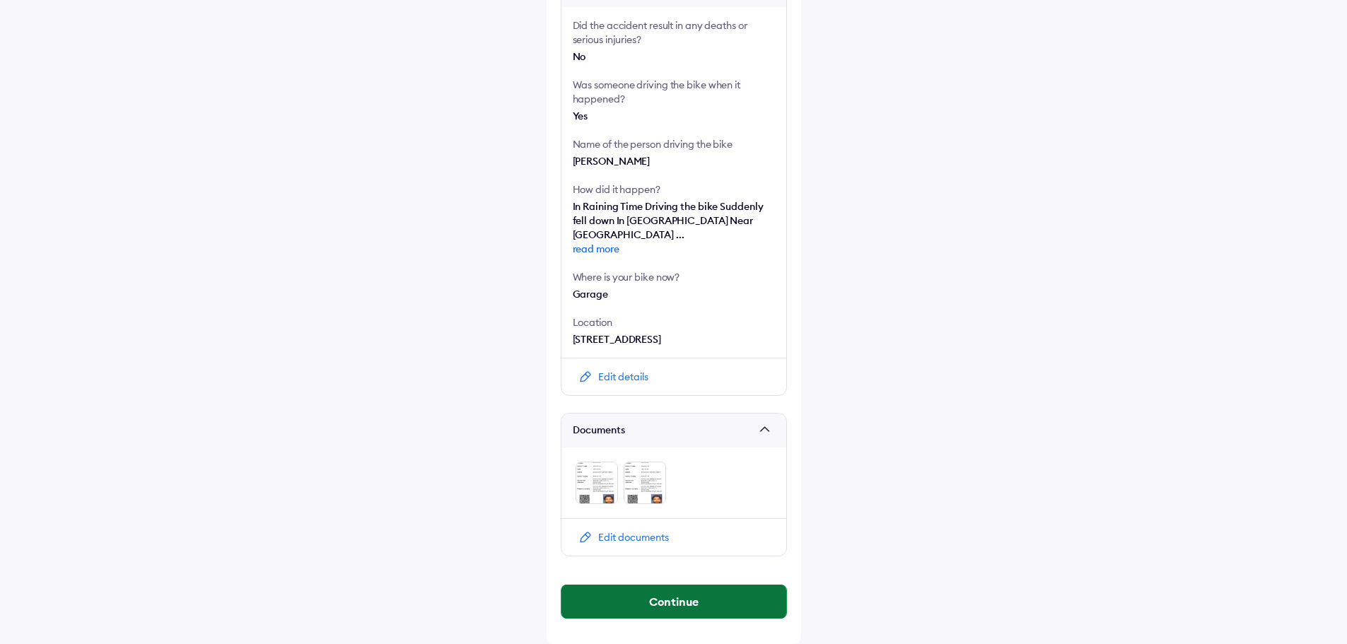
click at [680, 598] on button "Continue" at bounding box center [673, 602] width 225 height 34
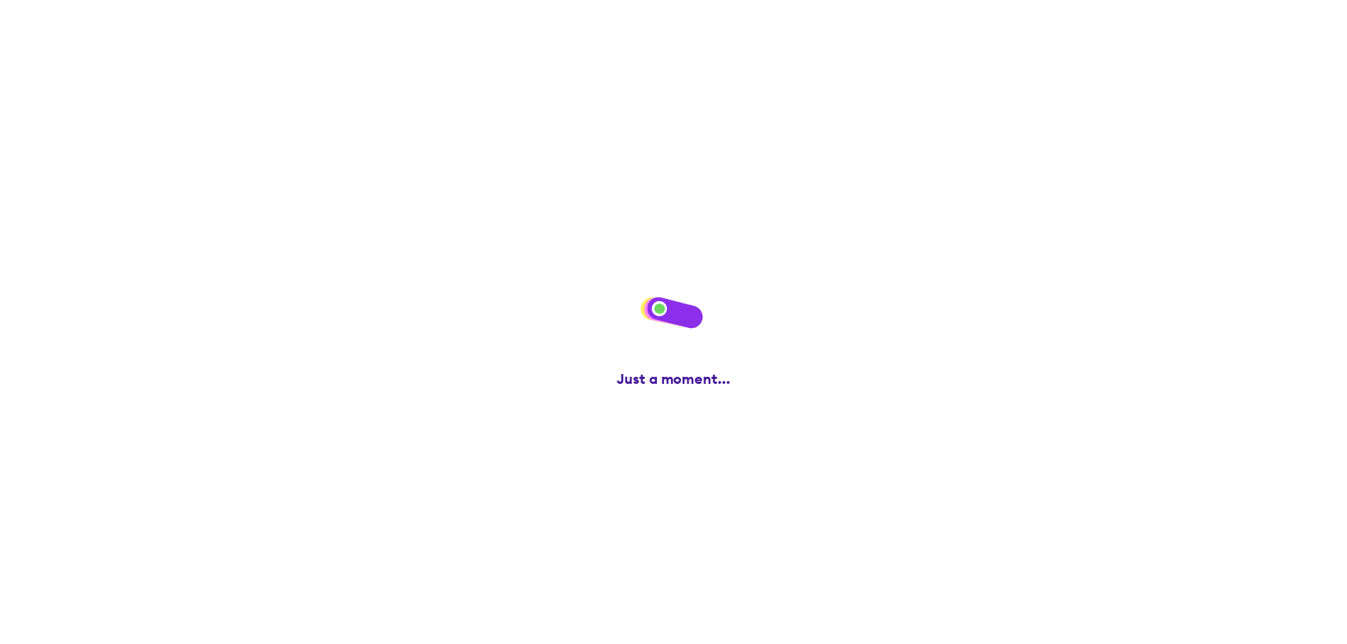
scroll to position [0, 0]
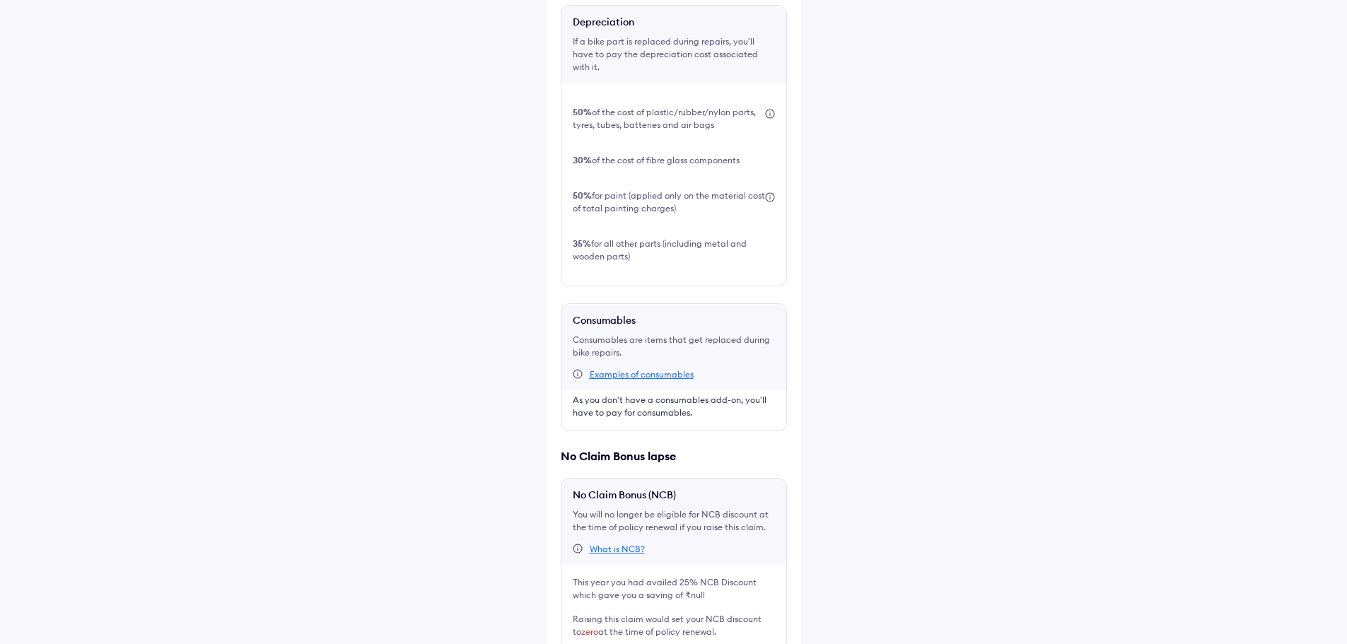
scroll to position [497, 0]
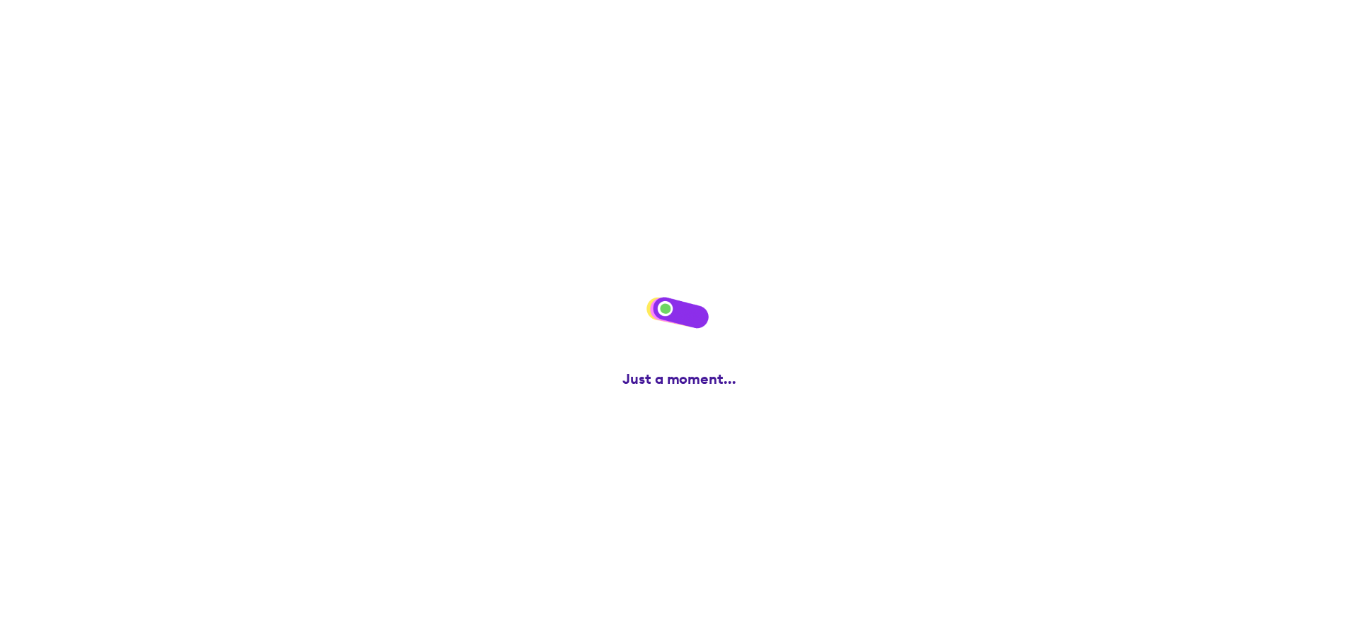
scroll to position [0, 0]
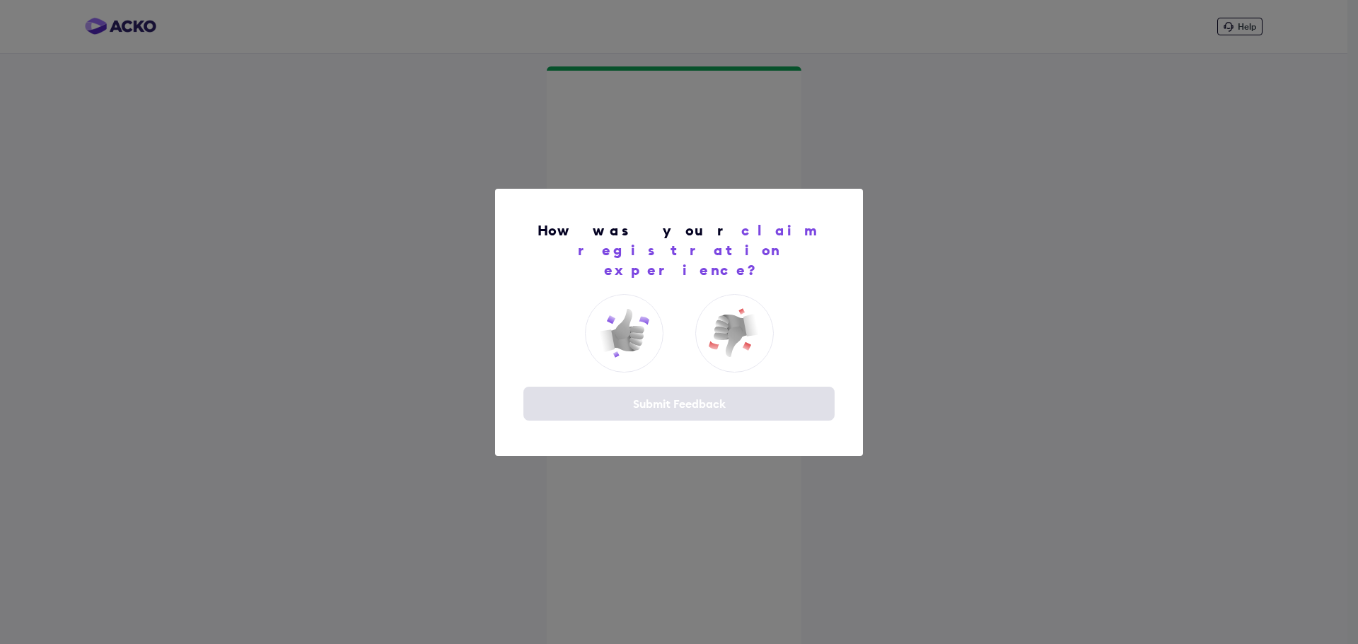
click at [824, 198] on div "How was your claim registration experience? Submit Feedback" at bounding box center [679, 322] width 368 height 267
click at [671, 403] on div "Submit Feedback" at bounding box center [678, 404] width 311 height 34
click at [677, 179] on div "How was your claim registration experience? Submit Feedback" at bounding box center [679, 322] width 1358 height 644
click at [867, 135] on div "How was your claim registration experience? Submit Feedback" at bounding box center [679, 322] width 1358 height 644
click at [867, 134] on div "How was your claim registration experience? Submit Feedback" at bounding box center [679, 322] width 1358 height 644
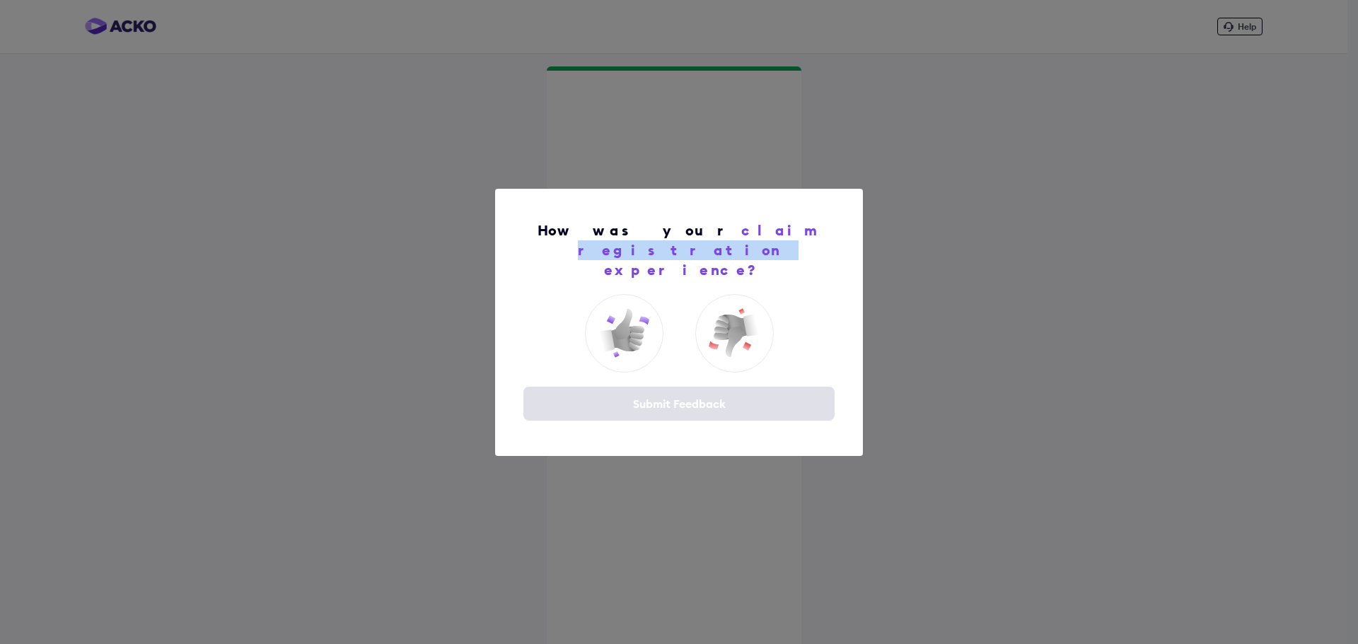
click at [911, 150] on div "How was your claim registration experience? Submit Feedback" at bounding box center [679, 322] width 1358 height 644
click at [699, 237] on span "claim registration experience?" at bounding box center [699, 249] width 243 height 57
click at [614, 334] on img at bounding box center [623, 333] width 57 height 57
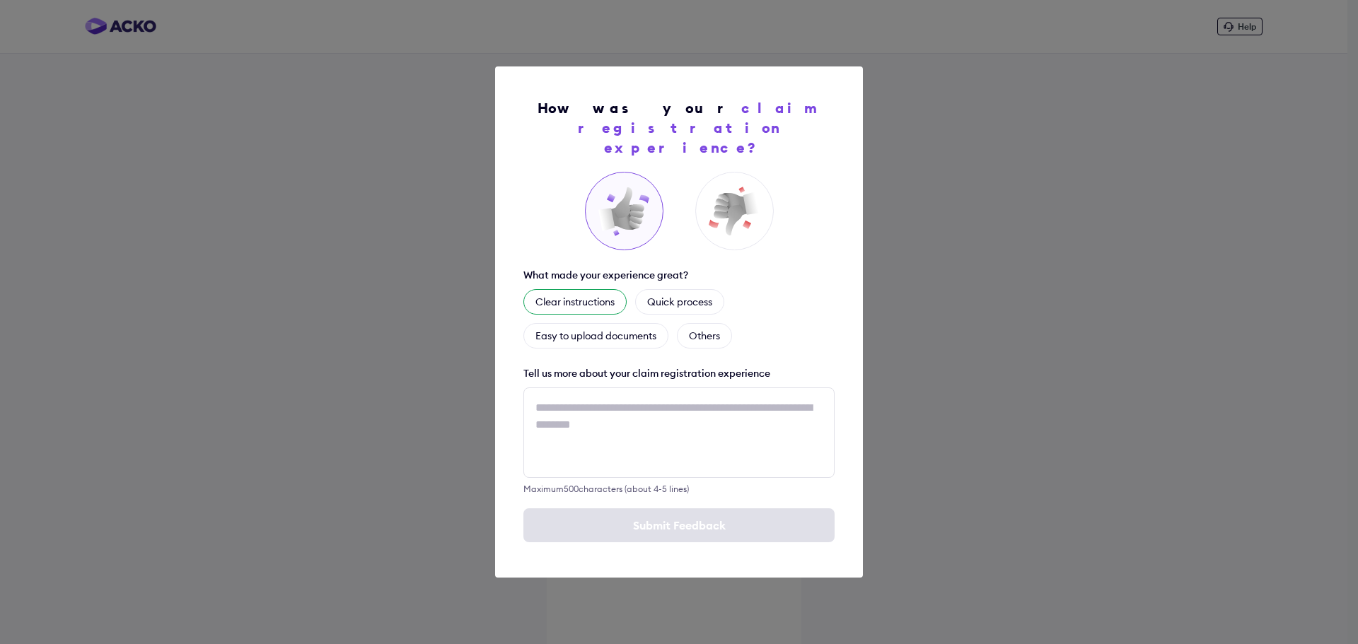
click at [581, 297] on div "Clear instructions" at bounding box center [574, 301] width 103 height 25
click at [590, 324] on div "Easy to upload documents" at bounding box center [595, 335] width 145 height 25
click at [659, 523] on div "Submit Feedback" at bounding box center [678, 525] width 311 height 34
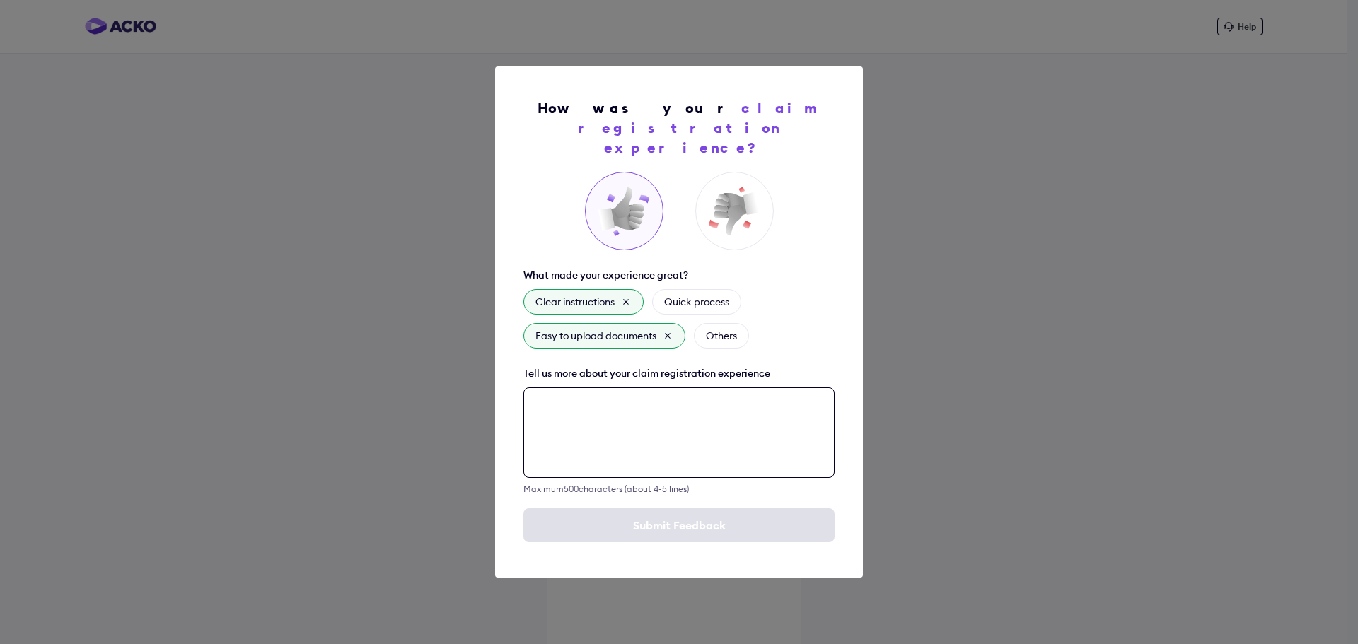
click at [658, 443] on textarea at bounding box center [678, 432] width 311 height 91
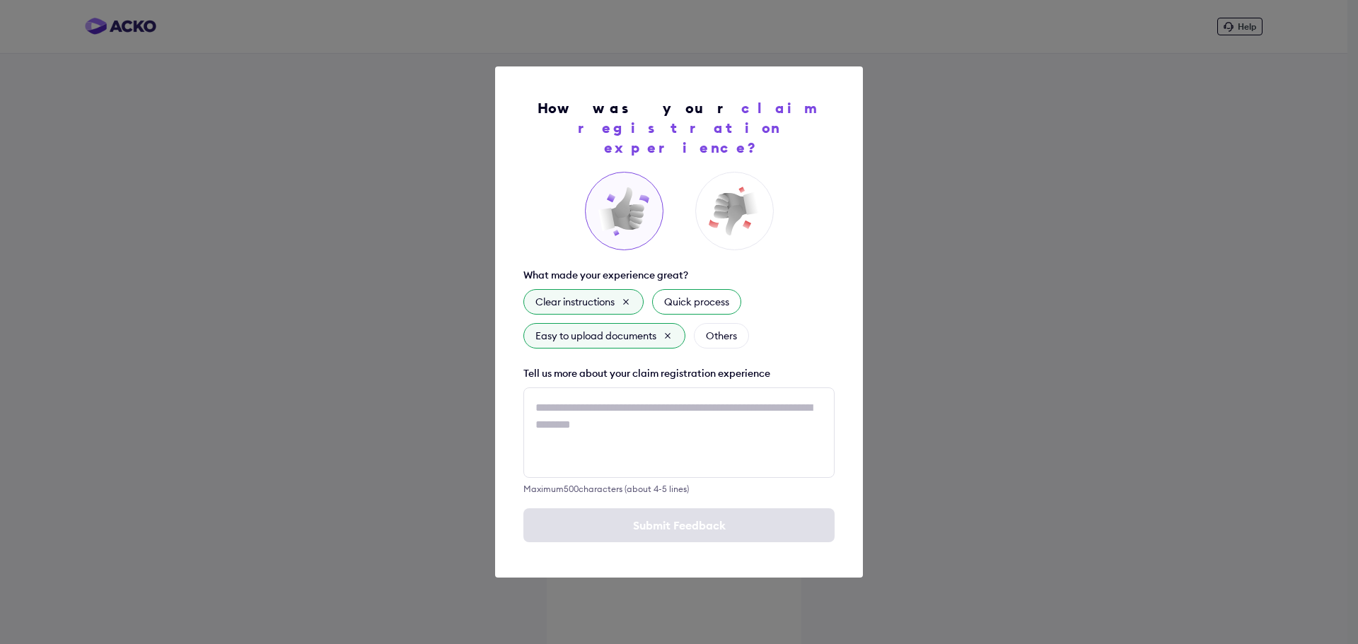
click at [694, 289] on div "Quick process" at bounding box center [696, 301] width 89 height 25
click at [714, 327] on div "Others" at bounding box center [721, 335] width 55 height 25
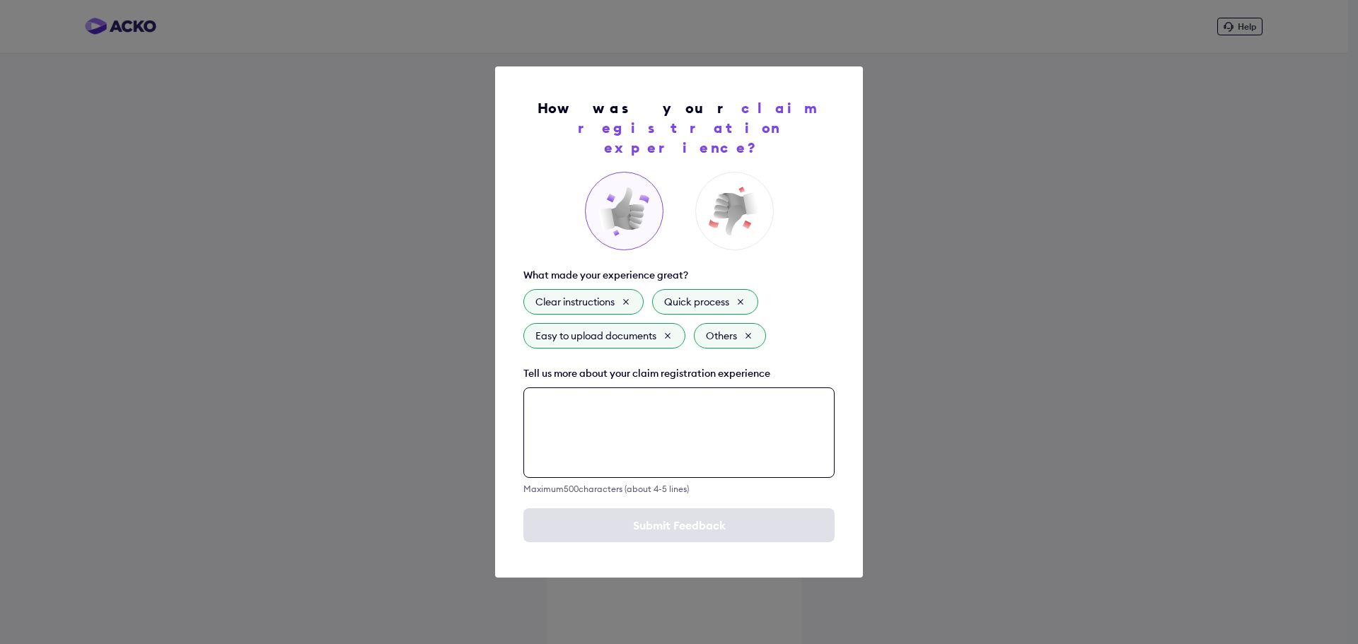
click at [615, 414] on textarea at bounding box center [678, 432] width 311 height 91
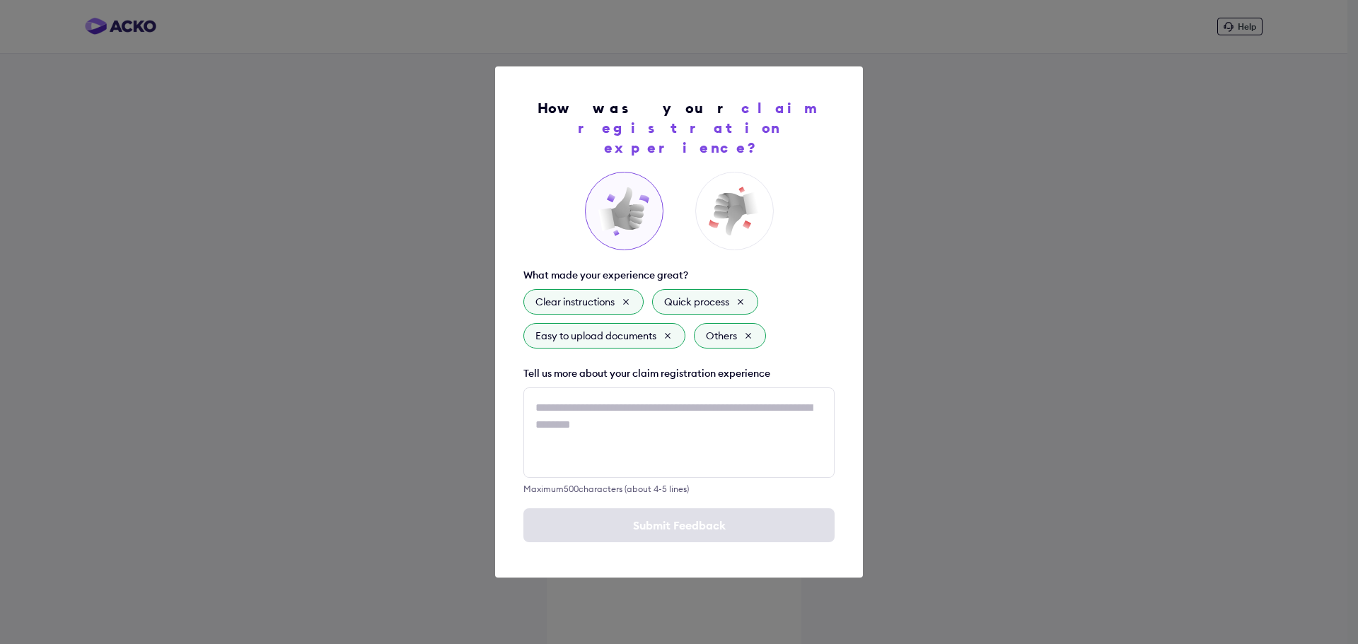
click at [826, 325] on div "Clear instructions Quick process Easy to upload documents Others" at bounding box center [678, 318] width 311 height 59
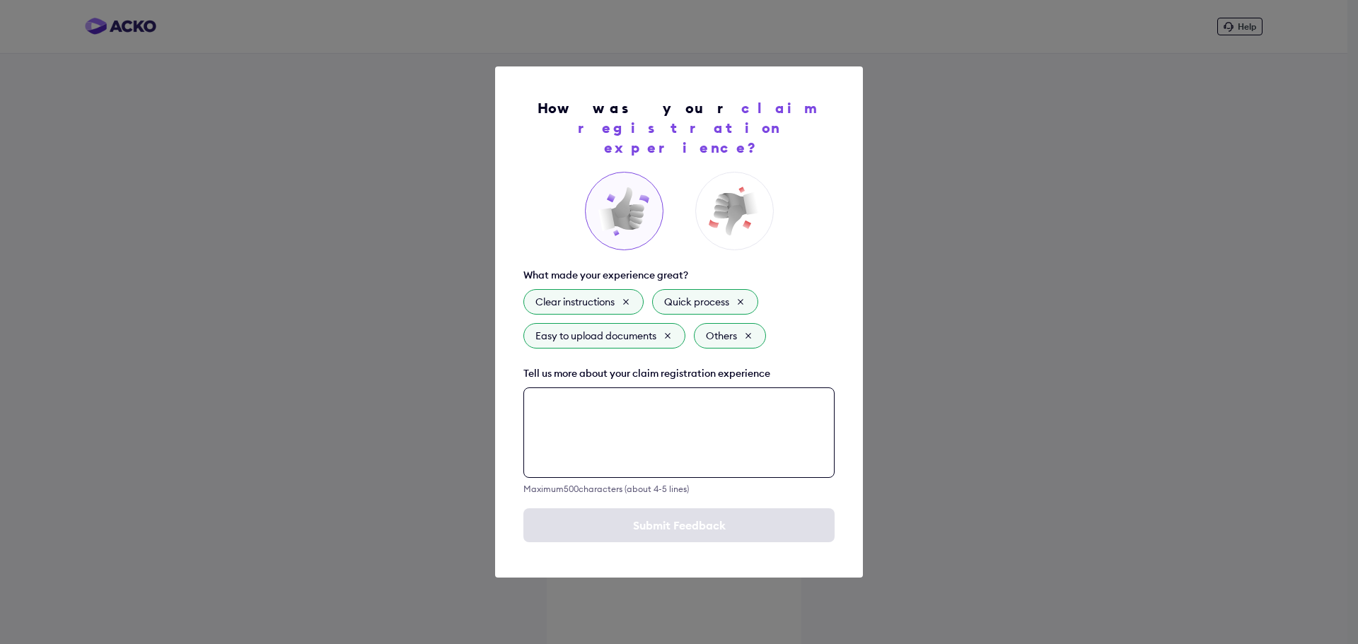
click at [693, 424] on textarea at bounding box center [678, 432] width 311 height 91
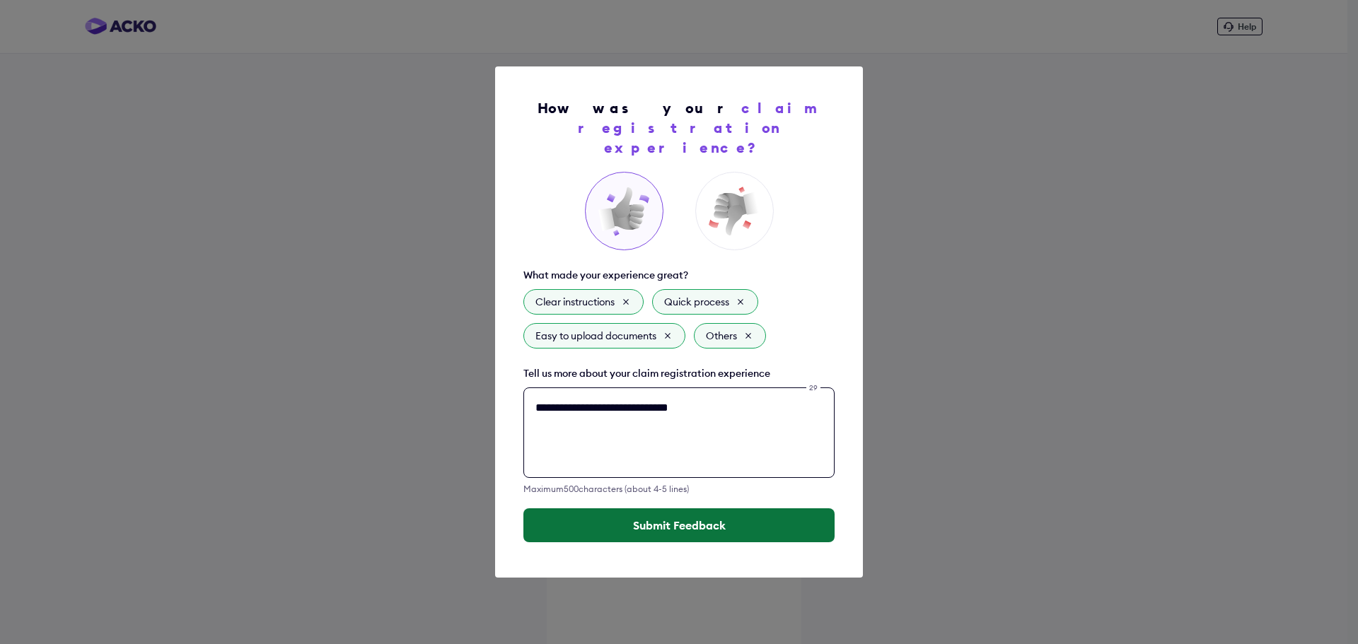
type textarea "**********"
click at [722, 516] on button "Submit Feedback" at bounding box center [678, 525] width 311 height 34
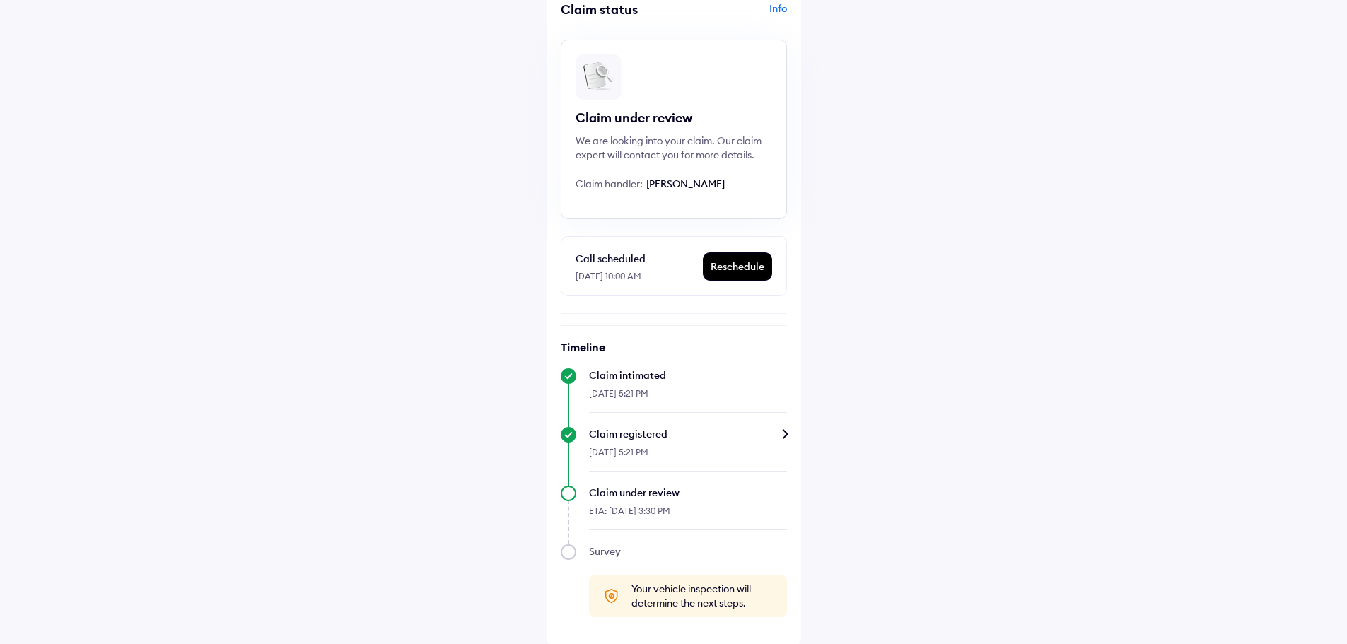
scroll to position [78, 0]
click at [687, 191] on div "Claim under review We are looking into your claim. Our claim expert will contac…" at bounding box center [674, 128] width 226 height 180
click at [685, 187] on span "[PERSON_NAME]" at bounding box center [685, 182] width 78 height 13
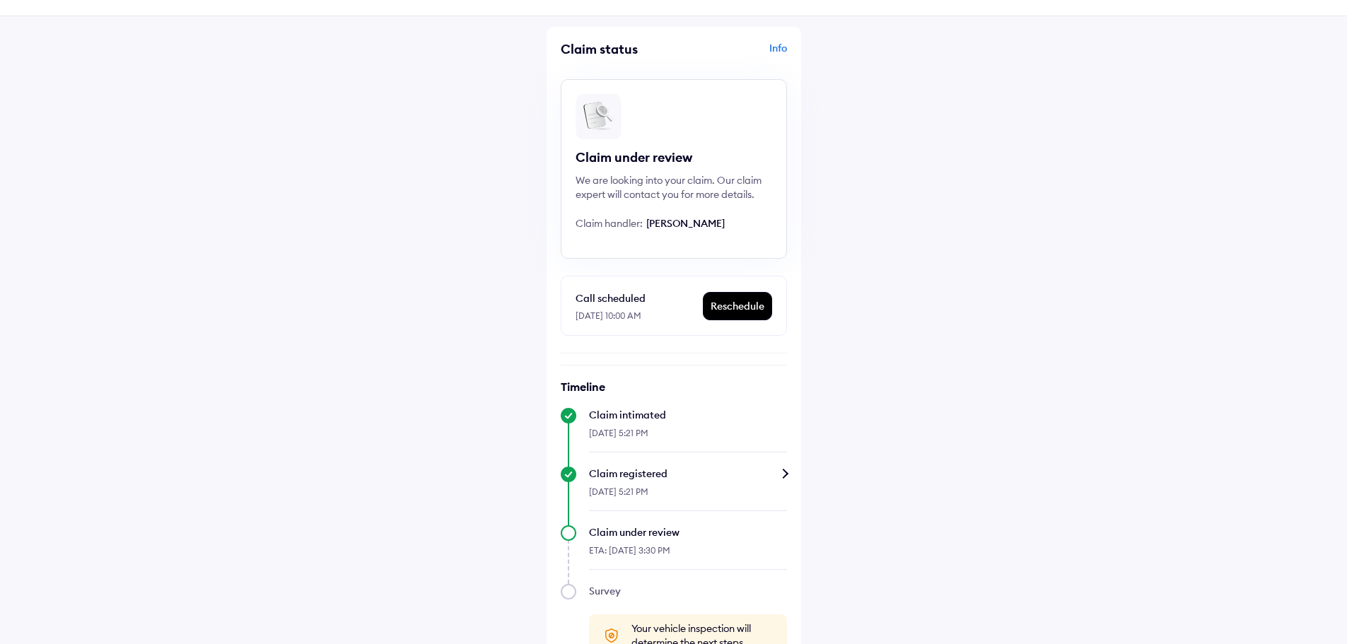
scroll to position [0, 0]
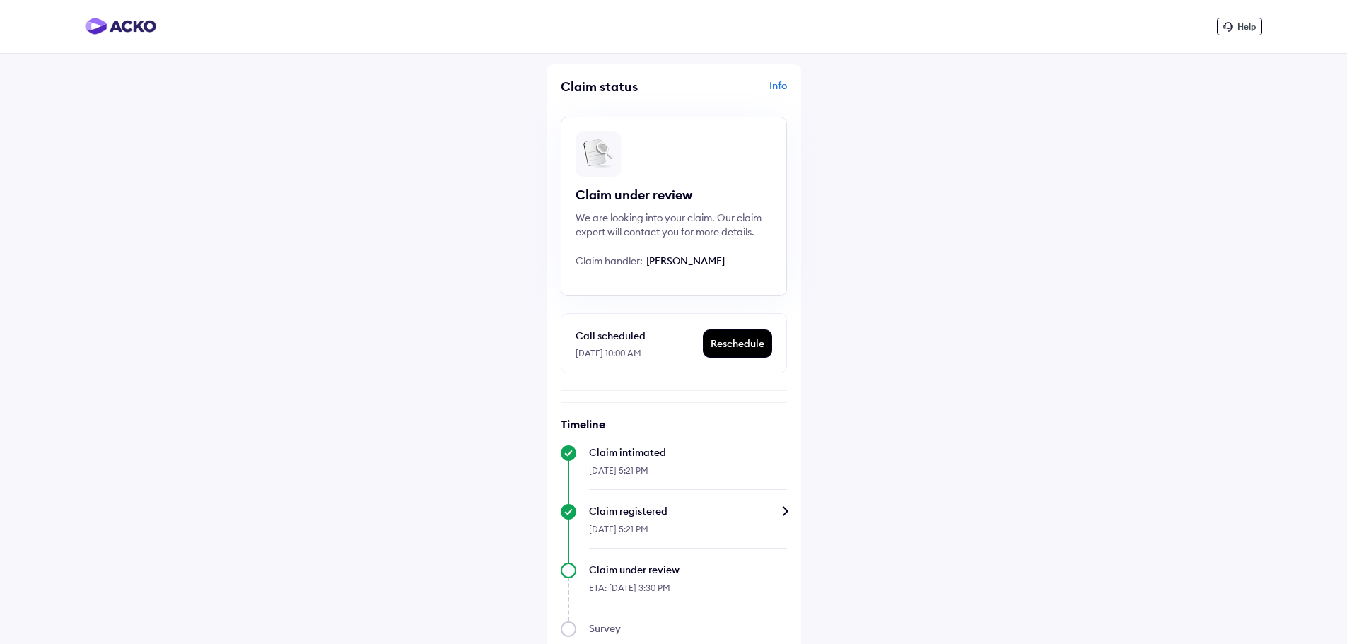
click at [783, 88] on div "Info" at bounding box center [732, 91] width 110 height 27
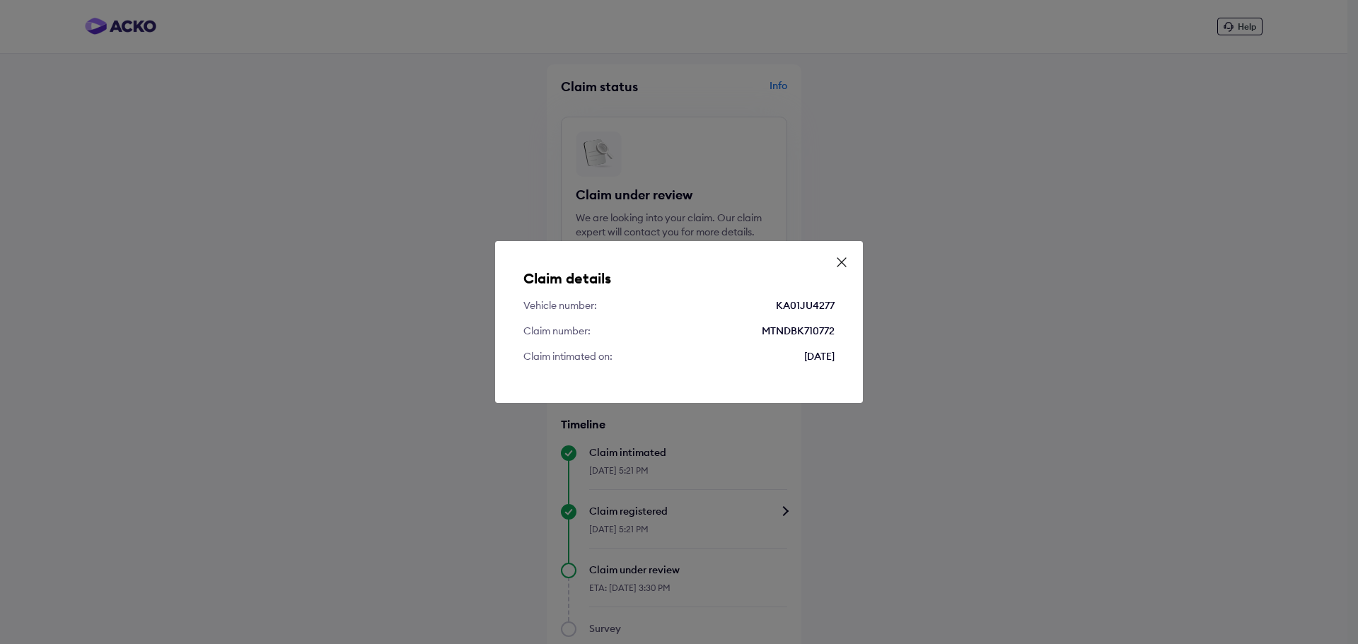
click at [851, 264] on div "Claim details Vehicle number: KA01JU4277 Claim number: MTNDBK710772 Claim intim…" at bounding box center [679, 322] width 368 height 162
click at [844, 260] on icon at bounding box center [841, 262] width 14 height 14
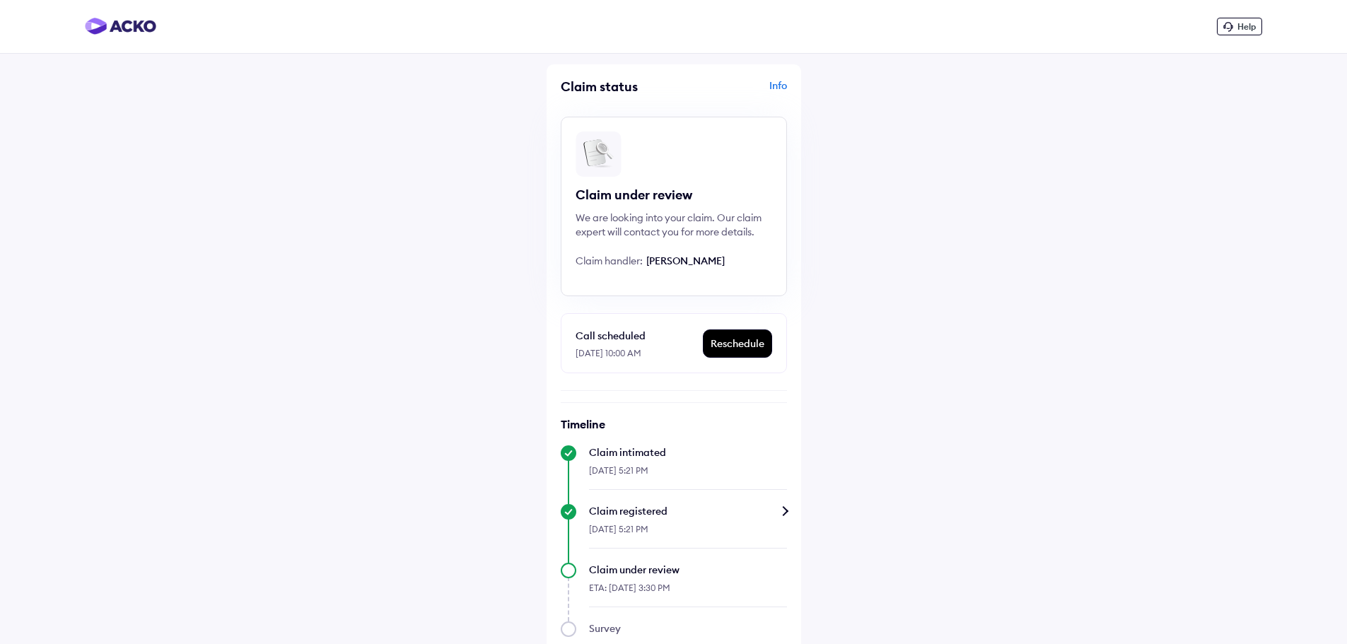
click at [129, 29] on img at bounding box center [120, 26] width 71 height 17
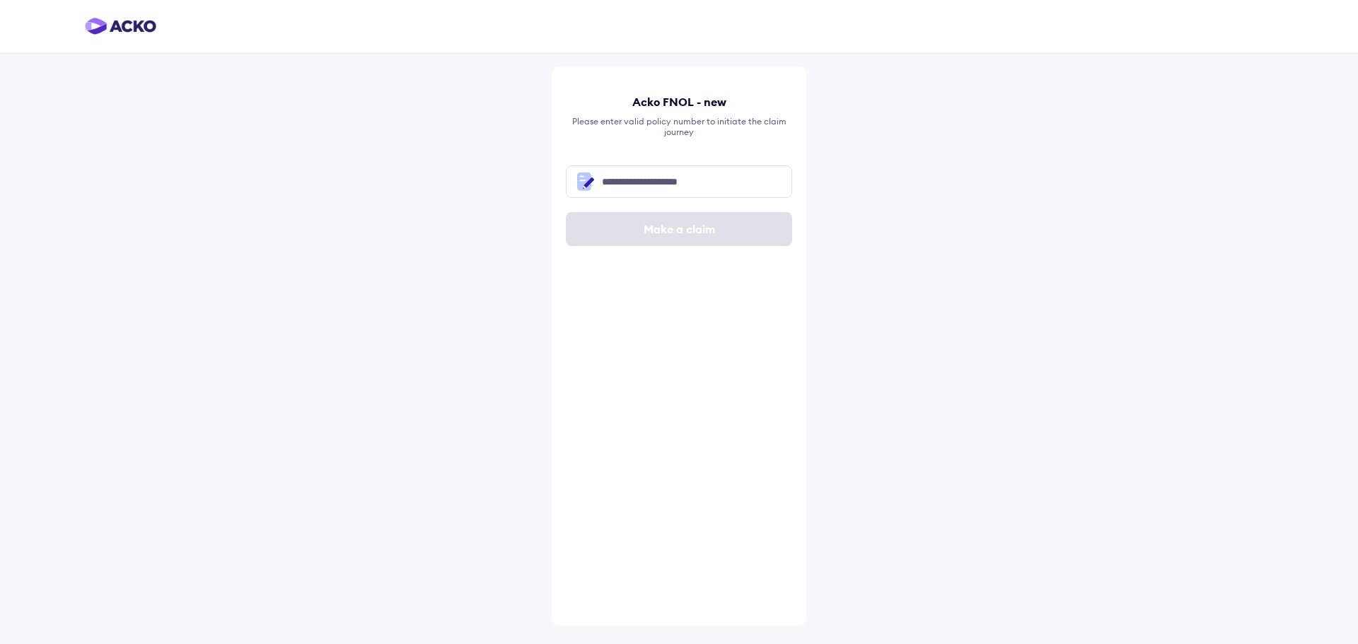
click at [124, 22] on img at bounding box center [120, 26] width 71 height 17
click at [679, 105] on div "Acko FNOL - new" at bounding box center [679, 102] width 226 height 14
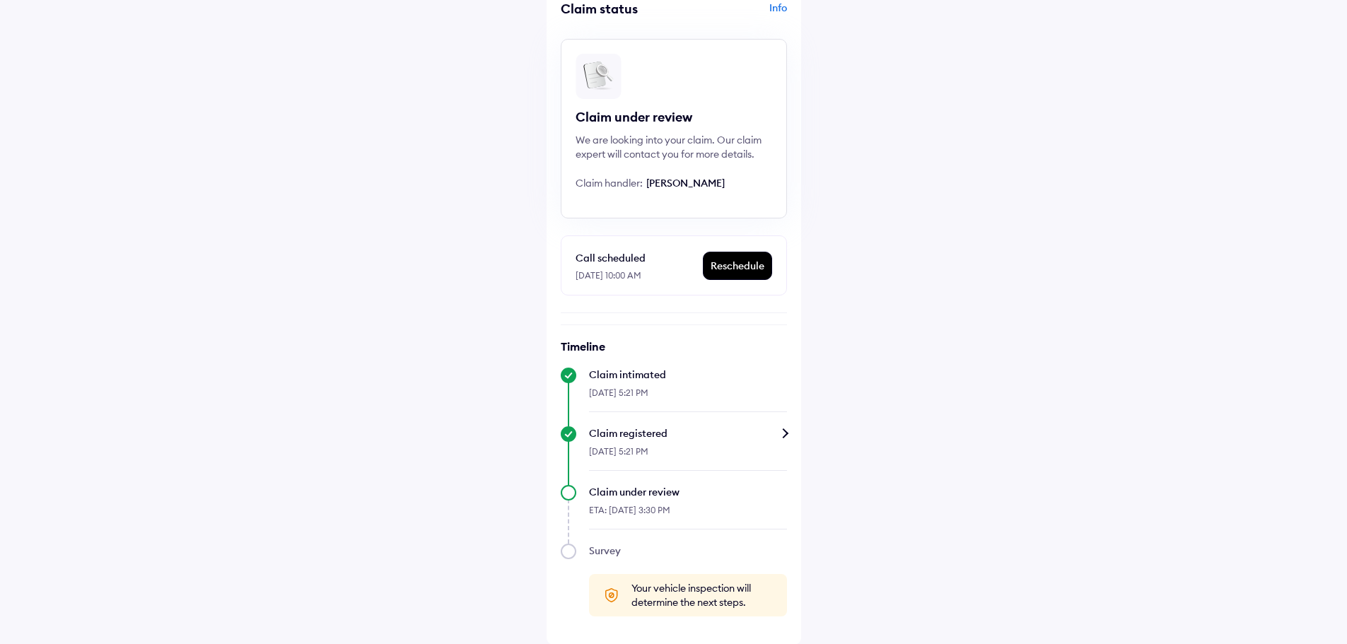
scroll to position [78, 0]
click at [791, 435] on div "Claim status Info Claim under review We are looking into your claim. Our claim …" at bounding box center [674, 315] width 255 height 658
click at [786, 436] on div "Claim registered" at bounding box center [688, 433] width 198 height 14
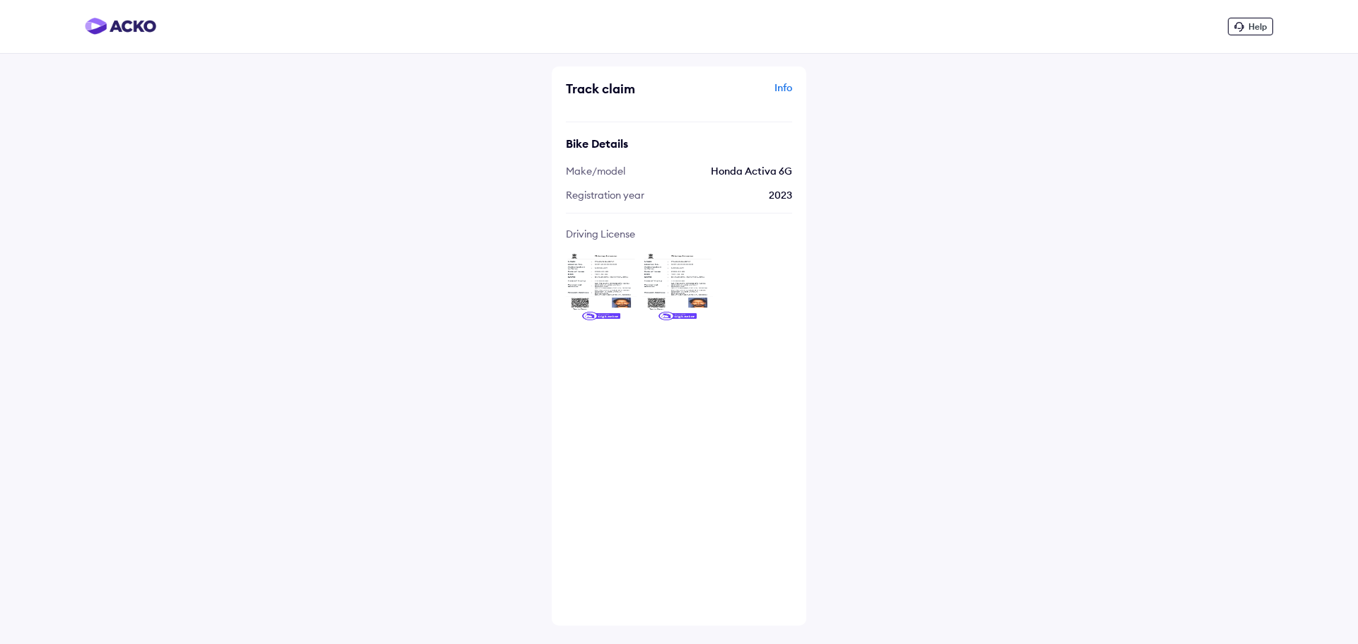
click at [671, 334] on div "Track claim Info Bike Details Make/model Honda Activa 6G Registration year [DAT…" at bounding box center [679, 345] width 255 height 559
click at [624, 286] on img at bounding box center [601, 287] width 71 height 71
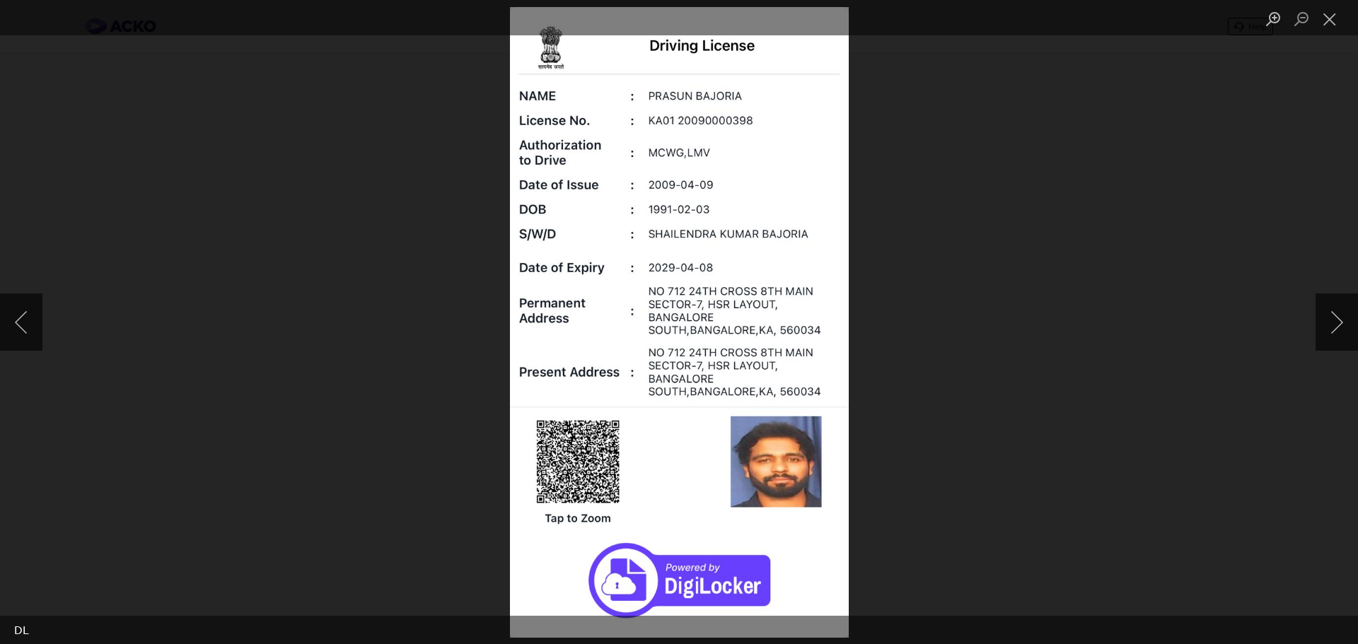
click at [965, 363] on div "Lightbox" at bounding box center [679, 322] width 1358 height 644
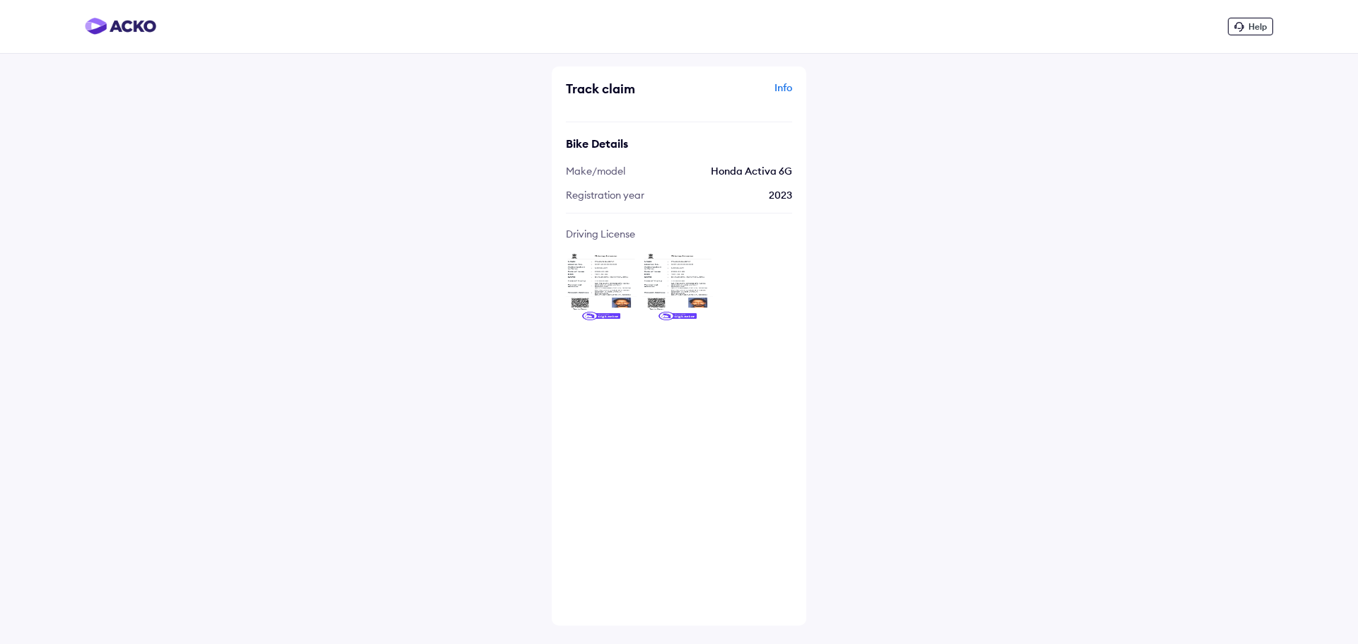
click at [782, 91] on div "Info" at bounding box center [737, 94] width 110 height 27
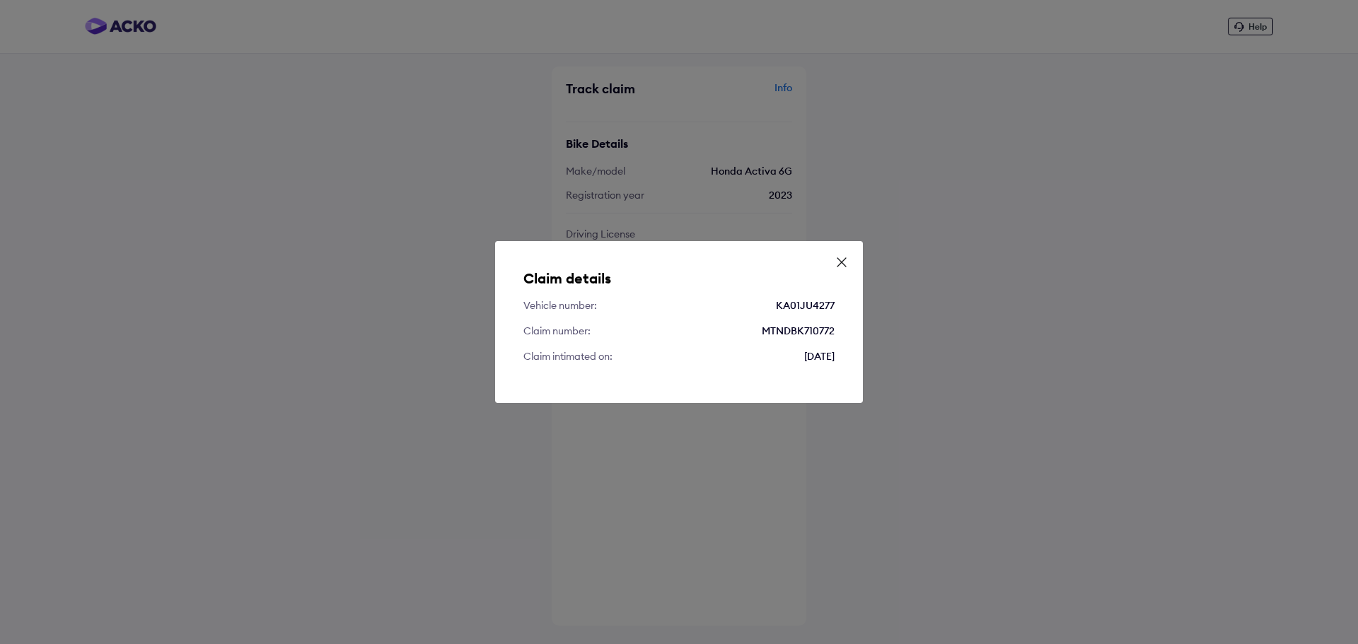
click at [841, 255] on icon at bounding box center [841, 262] width 14 height 14
